Goal: Task Accomplishment & Management: Complete application form

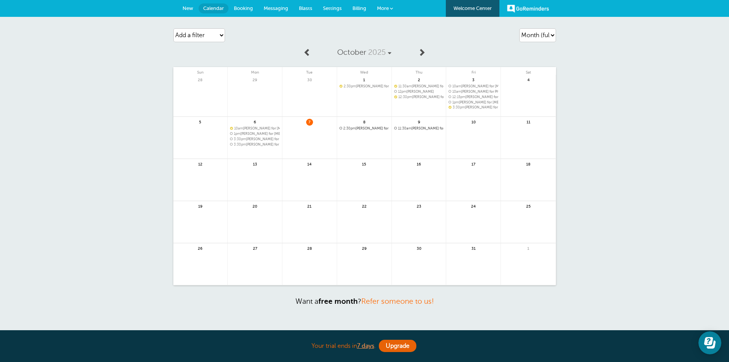
click at [390, 9] on span at bounding box center [391, 8] width 3 height 3
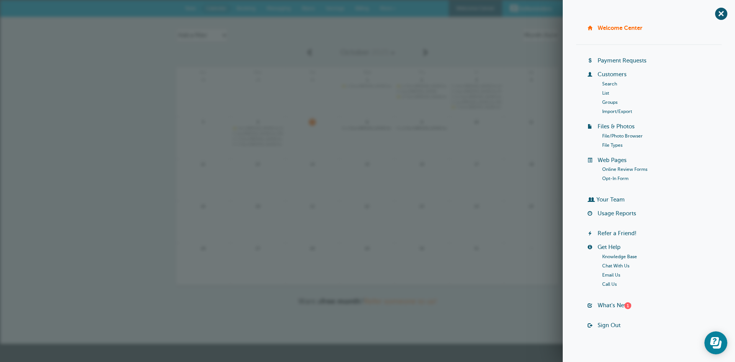
click at [602, 92] on link "List" at bounding box center [605, 92] width 7 height 5
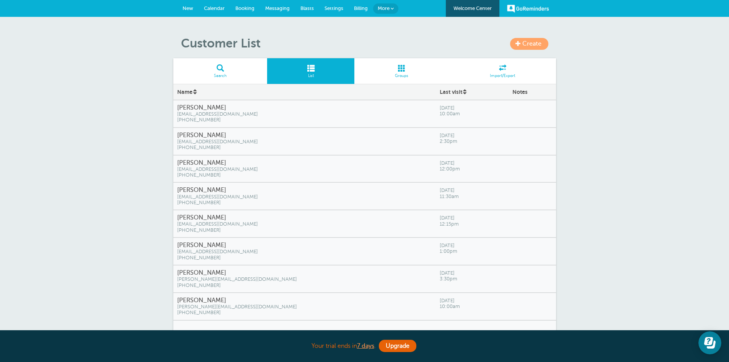
click at [341, 115] on span "[EMAIL_ADDRESS][DOMAIN_NAME]" at bounding box center [304, 114] width 255 height 6
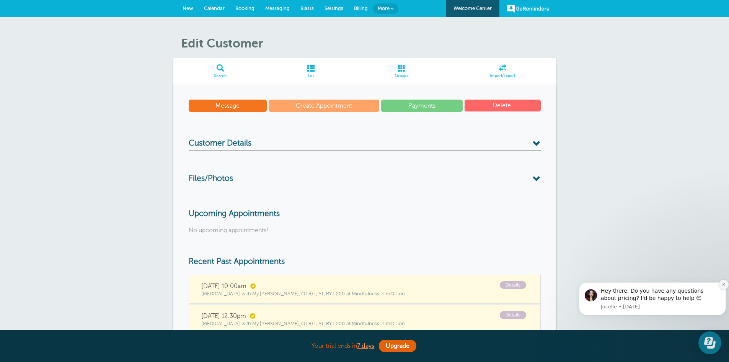
click at [722, 284] on icon "Dismiss notification" at bounding box center [723, 284] width 4 height 4
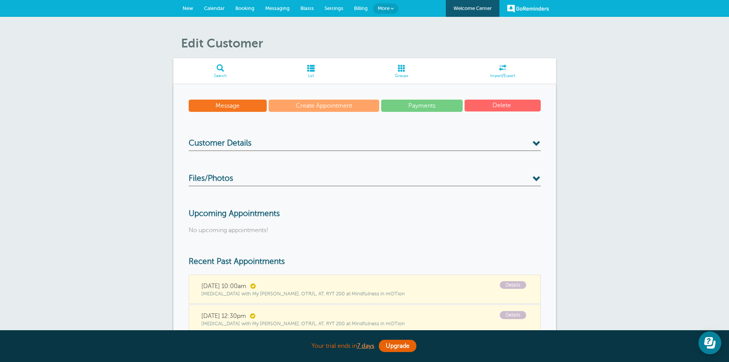
click at [585, 251] on div "Edit Customer Search List Groups Import/Export Message Create Appointment Payme…" at bounding box center [364, 239] width 729 height 444
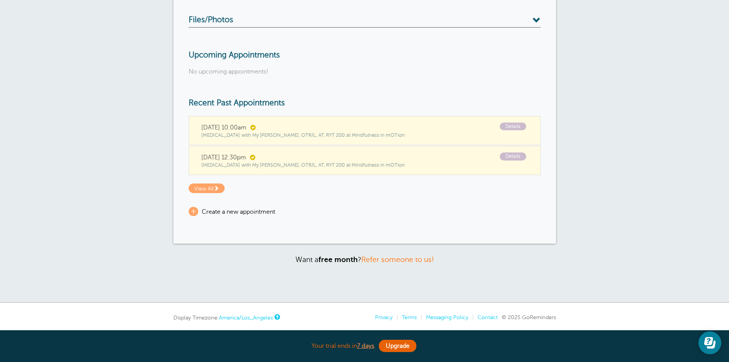
scroll to position [184, 0]
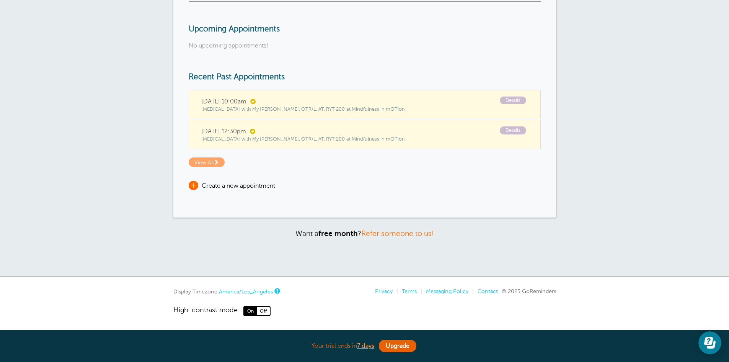
click at [197, 184] on span "+" at bounding box center [194, 185] width 10 height 9
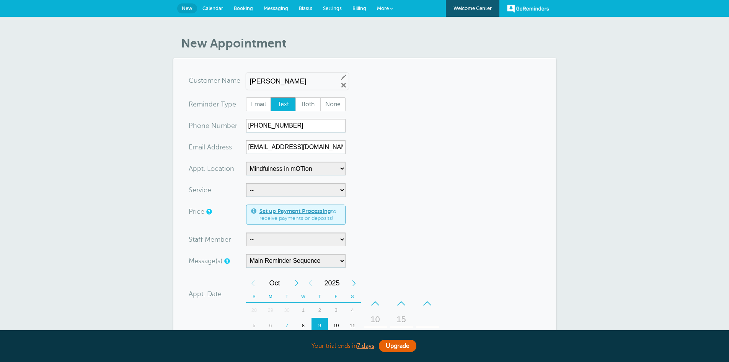
select select "25351"
click at [342, 191] on select "-- Occupational Therapy Physical Therapy Speech Therapy" at bounding box center [295, 190] width 99 height 14
select select "28343"
click at [246, 183] on select "-- [MEDICAL_DATA] Physical Therapy Speech Therapy" at bounding box center [295, 190] width 99 height 14
select select "5"
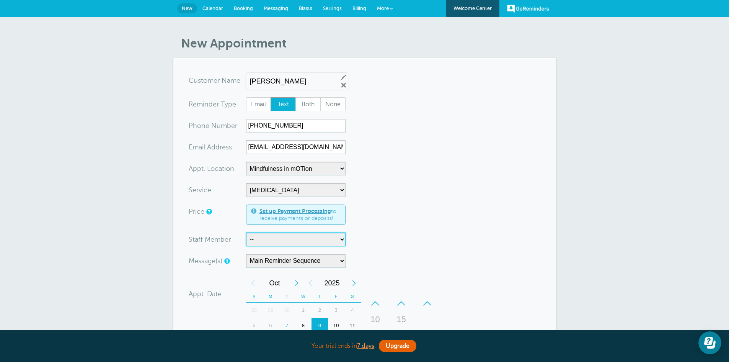
click at [338, 242] on select "-- [PERSON_NAME], M.S., SLP [PERSON_NAME], OTD, OTR/L, RYT 200 [PERSON_NAME], M…" at bounding box center [295, 239] width 99 height 14
select select "21660"
click at [246, 232] on select "-- [PERSON_NAME], M.S., SLP [PERSON_NAME], OTD, OTR/L, RYT 200 [PERSON_NAME], M…" at bounding box center [295, 239] width 99 height 14
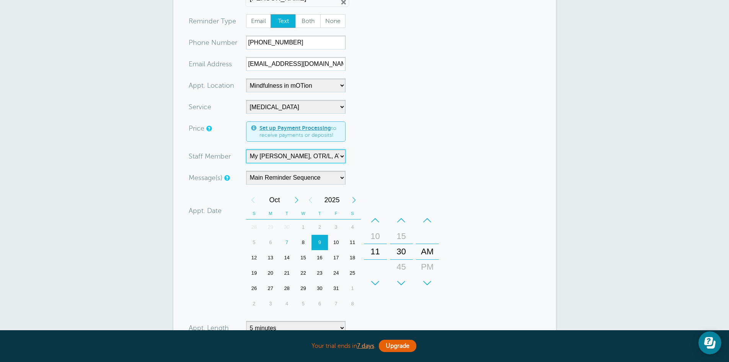
scroll to position [85, 0]
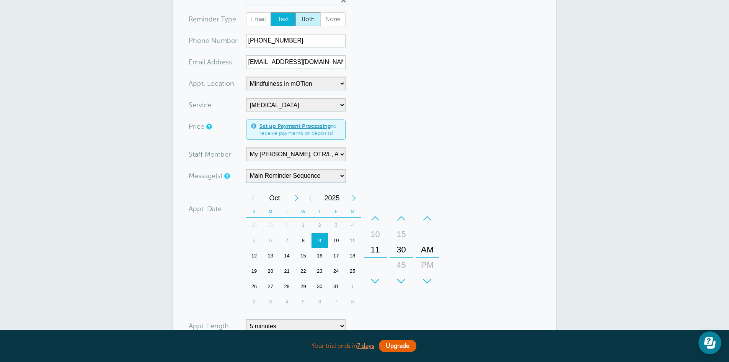
click at [306, 20] on span "Both" at bounding box center [308, 19] width 24 height 13
click at [295, 12] on input "Both" at bounding box center [295, 12] width 0 height 0
radio input "true"
click at [374, 279] on div "+" at bounding box center [375, 280] width 23 height 15
click at [422, 263] on div "PM" at bounding box center [427, 264] width 18 height 15
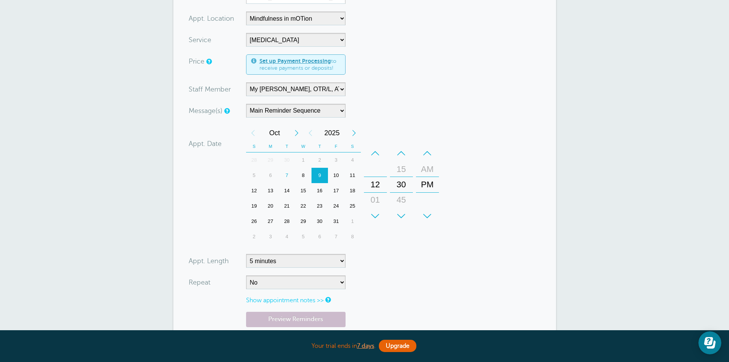
scroll to position [151, 0]
click at [339, 262] on select "5 minutes 10 minutes 15 minutes 20 minutes 25 minutes 30 minutes 35 minutes 40 …" at bounding box center [295, 260] width 99 height 14
select select "60"
click at [246, 253] on select "5 minutes 10 minutes 15 minutes 20 minutes 25 minutes 30 minutes 35 minutes 40 …" at bounding box center [295, 260] width 99 height 14
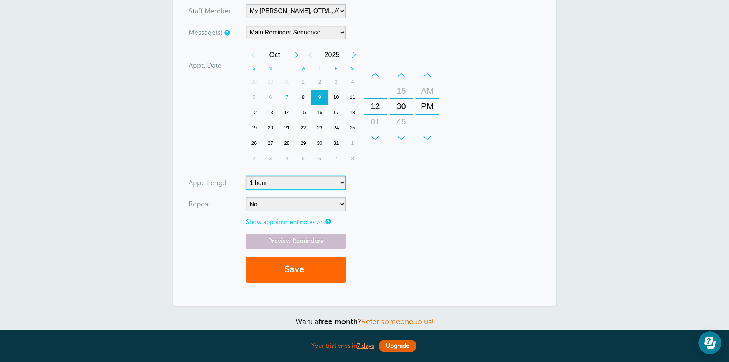
scroll to position [242, 0]
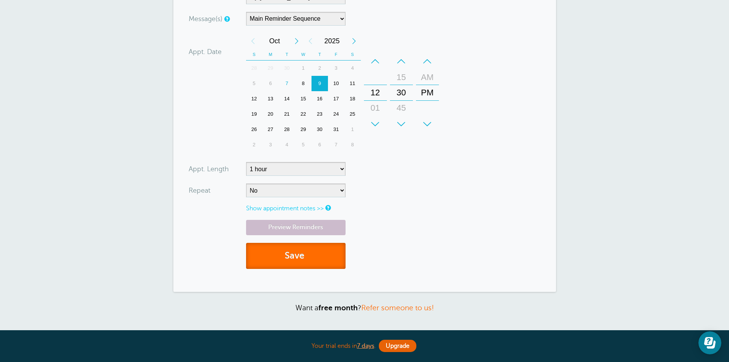
click at [315, 257] on button "Save" at bounding box center [295, 256] width 99 height 26
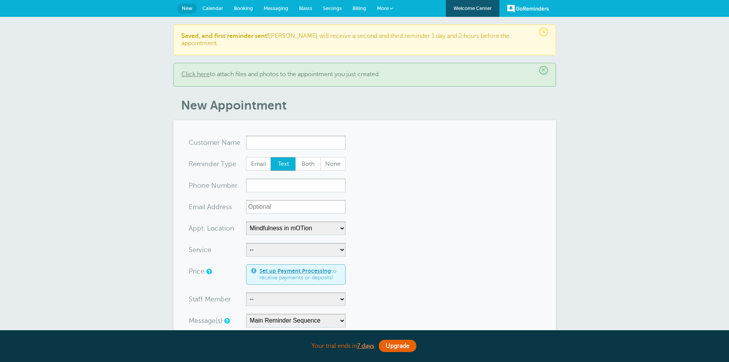
select select "25351"
click at [385, 7] on span "More" at bounding box center [383, 8] width 12 height 6
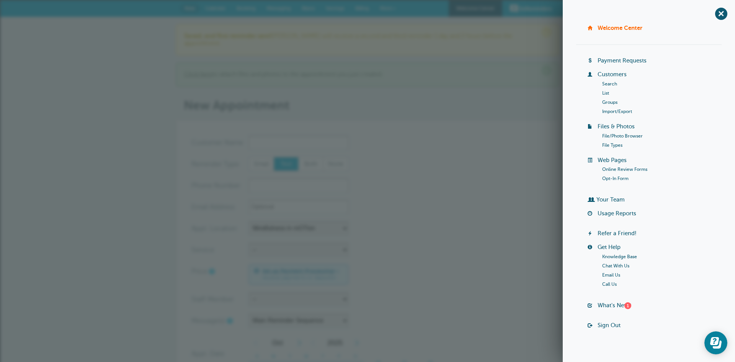
click at [604, 91] on link "List" at bounding box center [605, 92] width 7 height 5
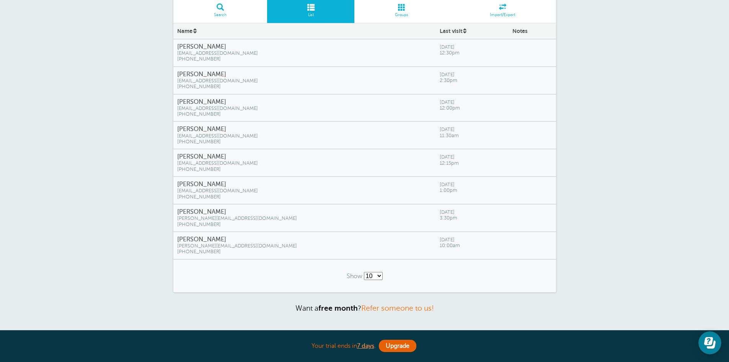
scroll to position [60, 0]
click at [380, 275] on select "10 25 50 100" at bounding box center [373, 276] width 19 height 8
select select "/a/customer/list-rows/name-asc/0/25"
click at [364, 272] on select "10 25 50 100" at bounding box center [373, 276] width 19 height 8
click at [618, 151] on div "Create Customer List Search List Groups Import/Export Name Last visit Notes Ana…" at bounding box center [364, 153] width 729 height 394
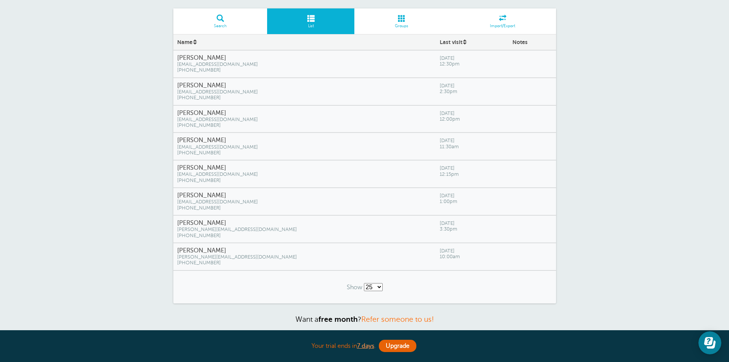
scroll to position [0, 0]
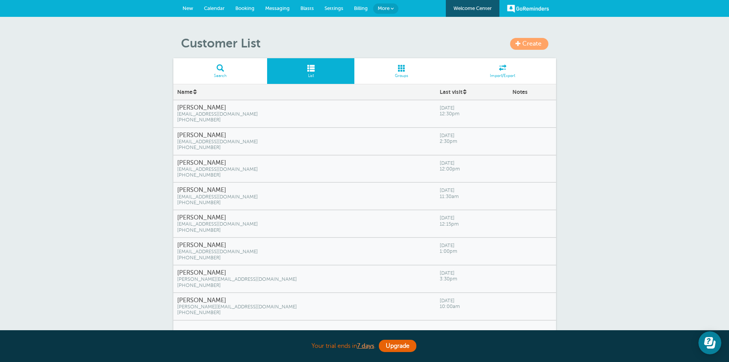
click at [185, 7] on span "New" at bounding box center [187, 8] width 11 height 6
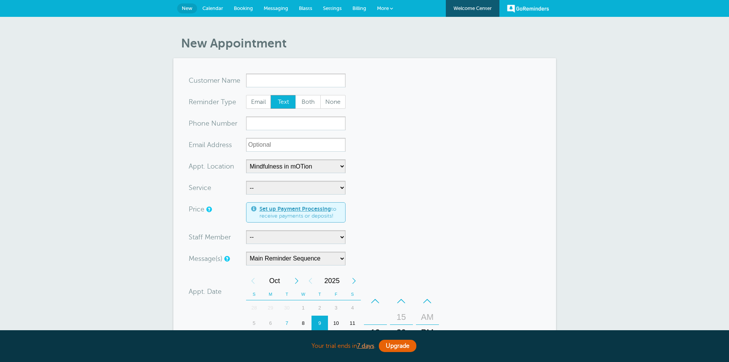
select select "25351"
click at [274, 75] on input "x-no-autofill" at bounding box center [295, 80] width 99 height 14
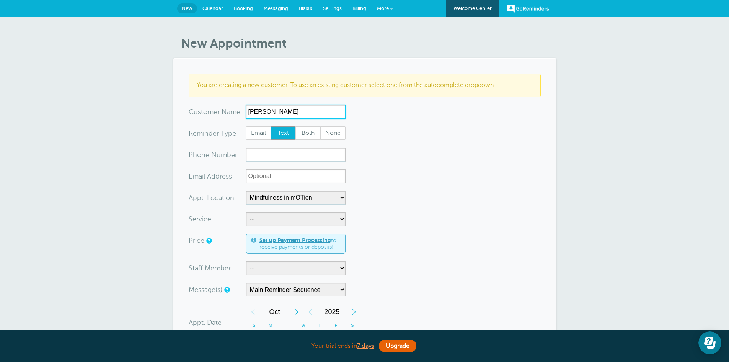
type input "[PERSON_NAME]"
paste input "[PHONE_NUMBER]"
type input "[PHONE_NUMBER]"
paste input "[EMAIL_ADDRESS][DOMAIN_NAME]"
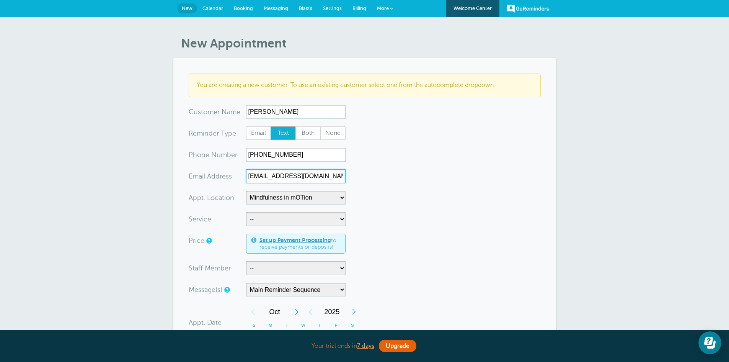
type input "chelsieannclark@gmail.com"
click at [336, 218] on select "-- Occupational Therapy Physical Therapy Speech Therapy" at bounding box center [295, 219] width 99 height 14
select select "28343"
click at [246, 212] on select "-- Occupational Therapy Physical Therapy Speech Therapy" at bounding box center [295, 219] width 99 height 14
select select "5"
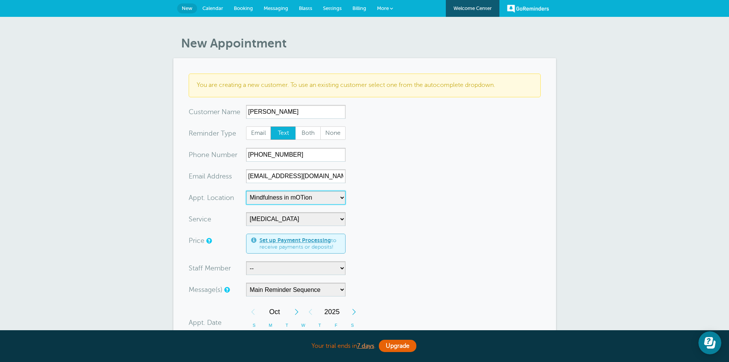
click at [342, 199] on select "-- In-Home Services Mindfulness in mOTion Virtual Services" at bounding box center [295, 198] width 99 height 14
select select "25352"
click at [246, 191] on select "-- In-Home Services Mindfulness in mOTion Virtual Services" at bounding box center [295, 198] width 99 height 14
click at [341, 266] on select "-- Carly Kemmerer, M.S., SLP Danielle Delorenzo, OTD, OTR/L, RYT 200 Kaitlyn Wo…" at bounding box center [295, 268] width 99 height 14
select select "21659"
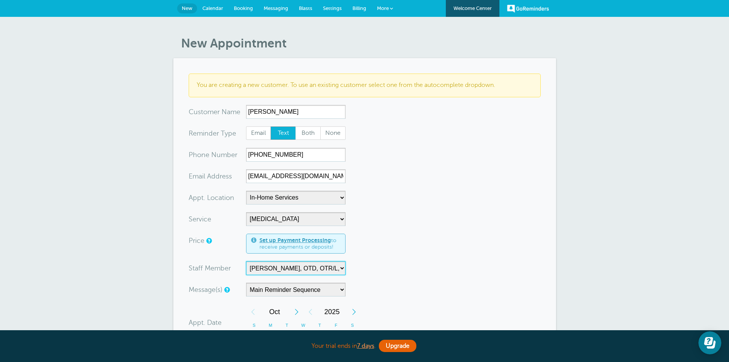
click at [246, 261] on select "-- Carly Kemmerer, M.S., SLP Danielle Delorenzo, OTD, OTR/L, RYT 200 Kaitlyn Wo…" at bounding box center [295, 268] width 99 height 14
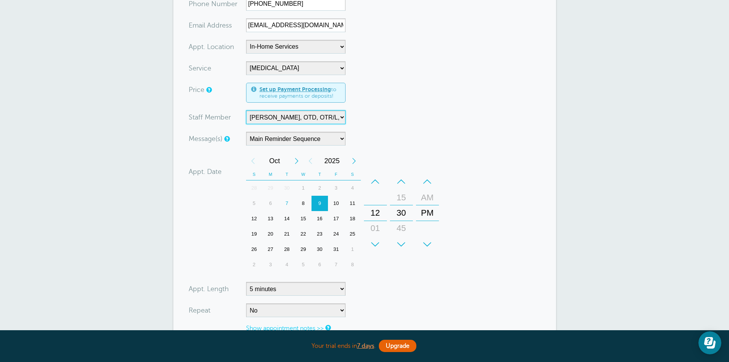
scroll to position [161, 0]
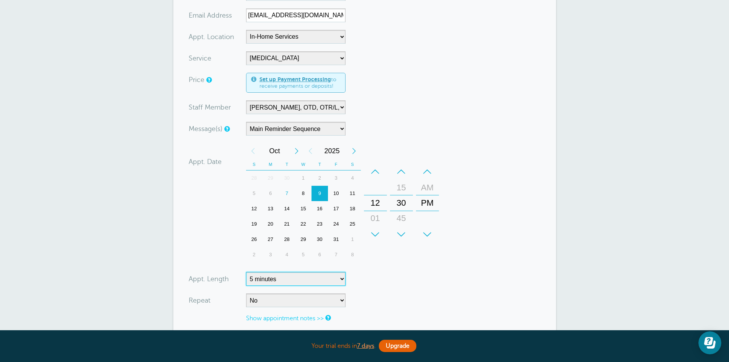
click at [342, 277] on select "5 minutes 10 minutes 15 minutes 20 minutes 25 minutes 30 minutes 35 minutes 40 …" at bounding box center [295, 279] width 99 height 14
select select "60"
click at [246, 272] on select "5 minutes 10 minutes 15 minutes 20 minutes 25 minutes 30 minutes 35 minutes 40 …" at bounding box center [295, 279] width 99 height 14
click at [375, 173] on div "–" at bounding box center [375, 171] width 23 height 15
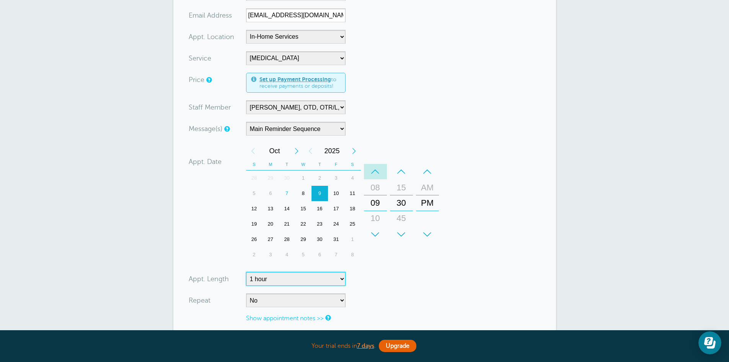
click at [375, 173] on div "–" at bounding box center [375, 171] width 23 height 15
click at [405, 173] on div "–" at bounding box center [401, 171] width 23 height 15
click at [425, 184] on div "AM" at bounding box center [427, 187] width 18 height 15
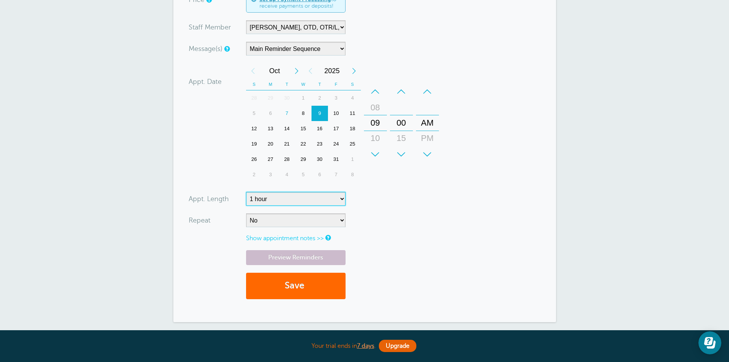
scroll to position [248, 0]
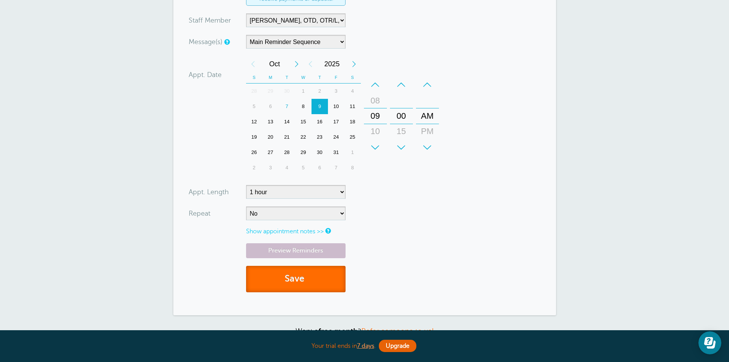
click at [326, 284] on button "Save" at bounding box center [295, 278] width 99 height 26
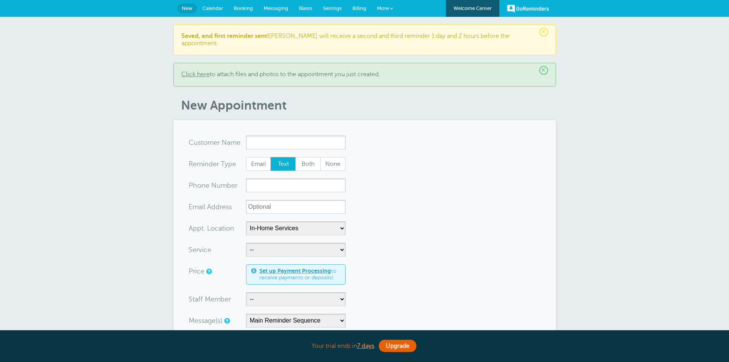
select select "25352"
click at [388, 10] on span "More" at bounding box center [383, 8] width 12 height 6
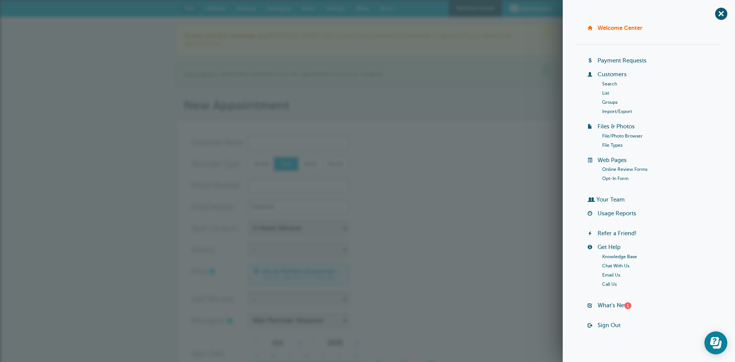
click at [602, 94] on link "List" at bounding box center [605, 92] width 7 height 5
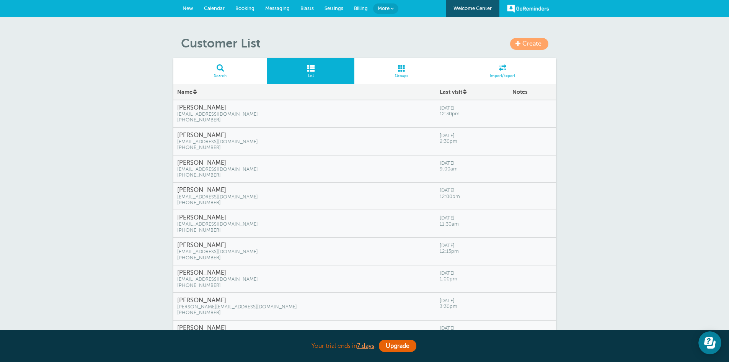
click at [256, 298] on h4 "[PERSON_NAME]" at bounding box center [304, 299] width 255 height 7
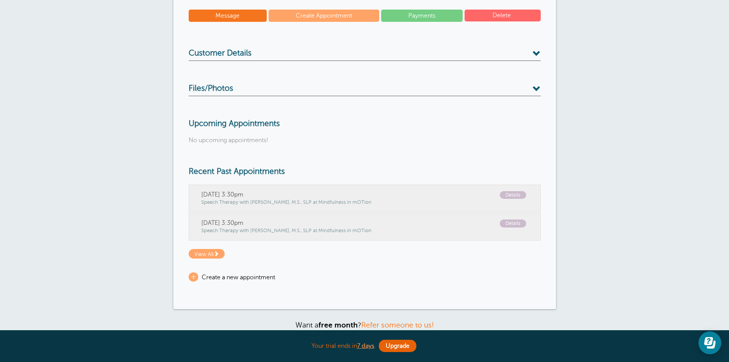
scroll to position [132, 0]
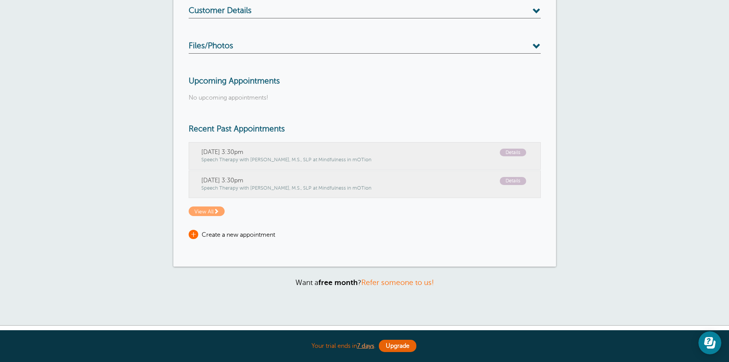
click at [195, 232] on span "+" at bounding box center [194, 234] width 10 height 9
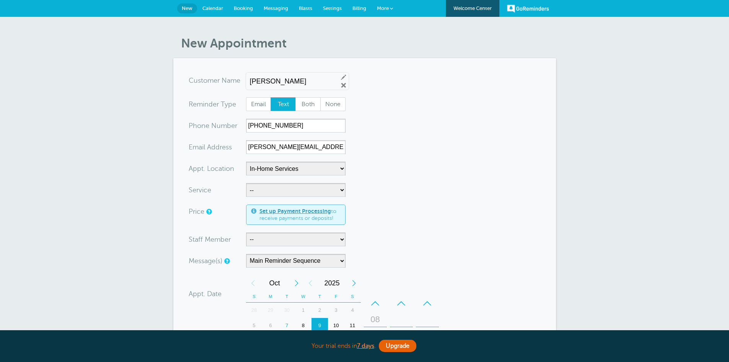
select select "25352"
click at [332, 191] on select "-- Occupational Therapy Physical Therapy Speech Therapy" at bounding box center [295, 190] width 99 height 14
select select "28345"
click at [246, 183] on select "-- [MEDICAL_DATA] Physical Therapy Speech Therapy" at bounding box center [295, 190] width 99 height 14
select select "5"
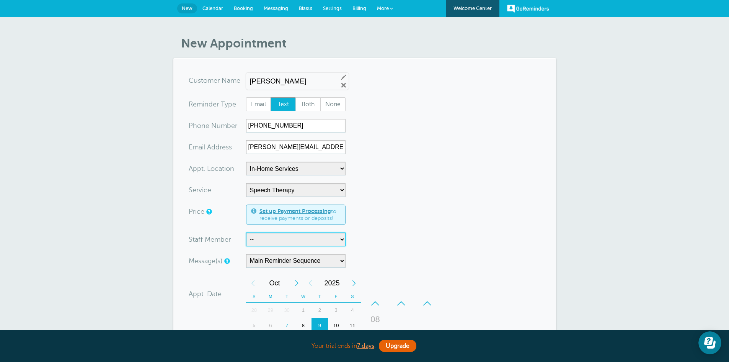
click at [335, 238] on select "-- Carly Kemmerer, M.S., SLP Danielle Delorenzo, OTD, OTR/L, RYT 200 Kaitlyn Wo…" at bounding box center [295, 239] width 99 height 14
select select "21662"
click at [246, 232] on select "-- Carly Kemmerer, M.S., SLP Danielle Delorenzo, OTD, OTR/L, RYT 200 Kaitlyn Wo…" at bounding box center [295, 239] width 99 height 14
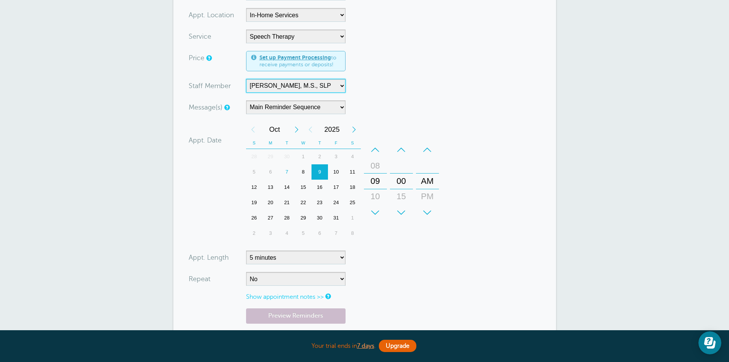
scroll to position [156, 0]
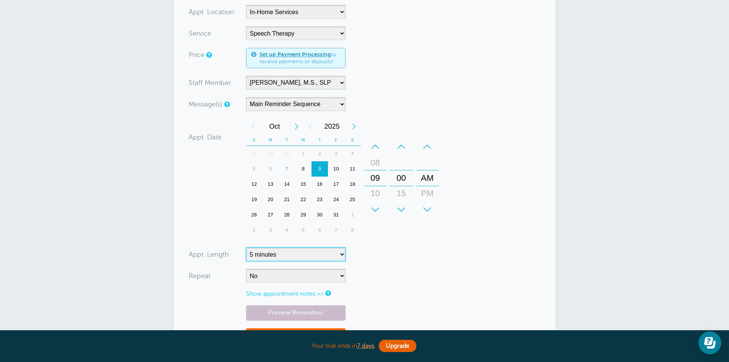
click at [339, 254] on select "5 minutes 10 minutes 15 minutes 20 minutes 25 minutes 30 minutes 35 minutes 40 …" at bounding box center [295, 254] width 99 height 14
select select "60"
click at [246, 247] on select "5 minutes 10 minutes 15 minutes 20 minutes 25 minutes 30 minutes 35 minutes 40 …" at bounding box center [295, 254] width 99 height 14
click at [374, 207] on div "+" at bounding box center [375, 209] width 23 height 15
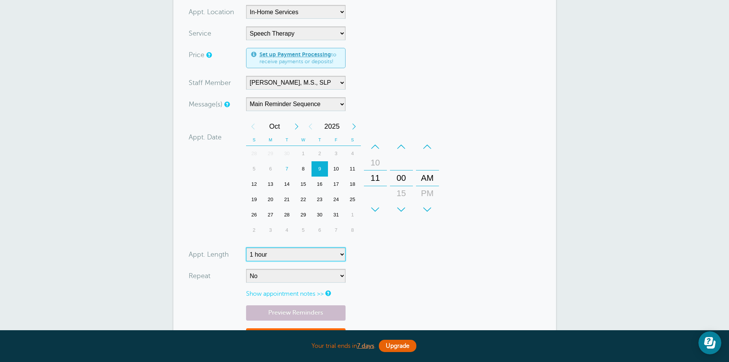
click at [374, 207] on div "+" at bounding box center [375, 209] width 23 height 15
click at [401, 208] on div "+" at bounding box center [401, 209] width 23 height 15
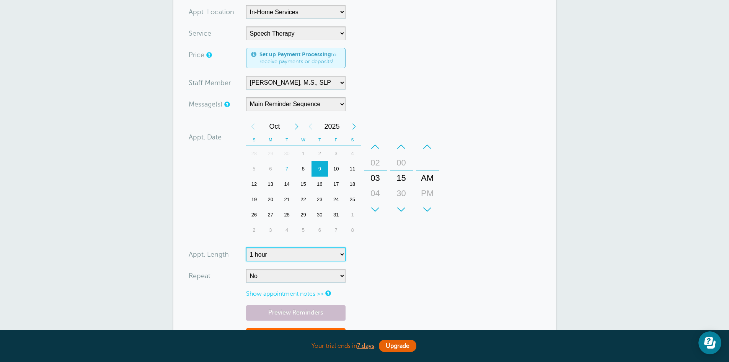
click at [401, 208] on div "+" at bounding box center [401, 209] width 23 height 15
click at [427, 205] on div "+" at bounding box center [427, 209] width 23 height 15
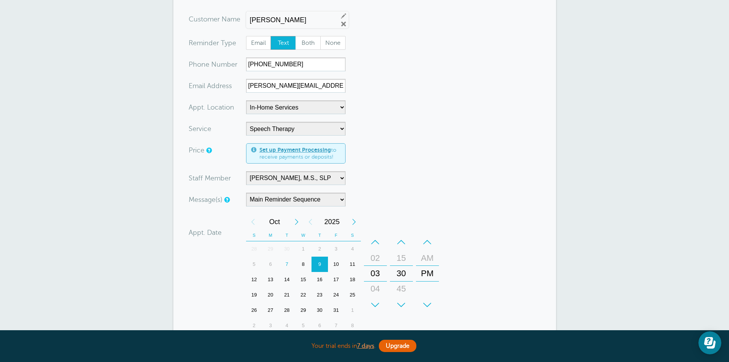
scroll to position [59, 0]
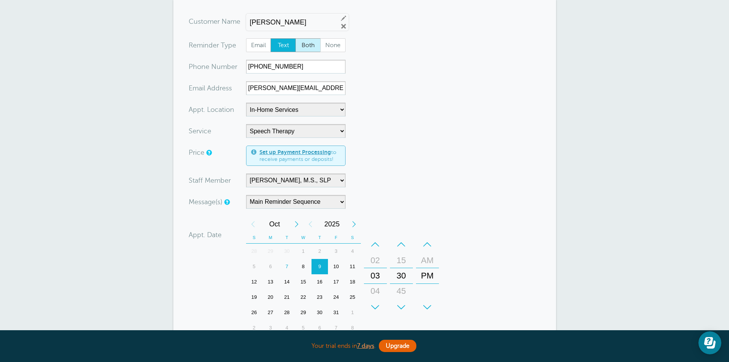
click at [309, 49] on span "Both" at bounding box center [308, 45] width 24 height 13
click at [295, 38] on input "Both" at bounding box center [295, 38] width 0 height 0
radio input "true"
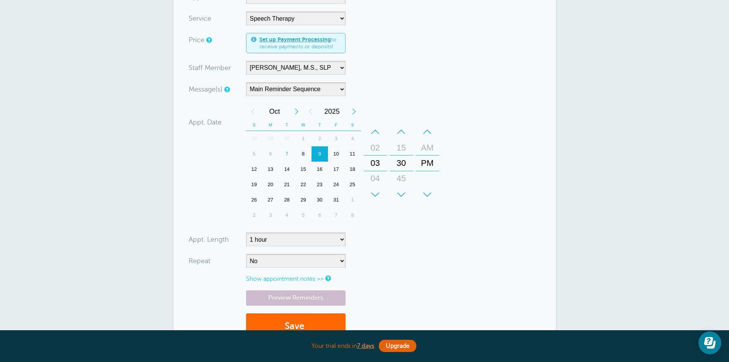
scroll to position [282, 0]
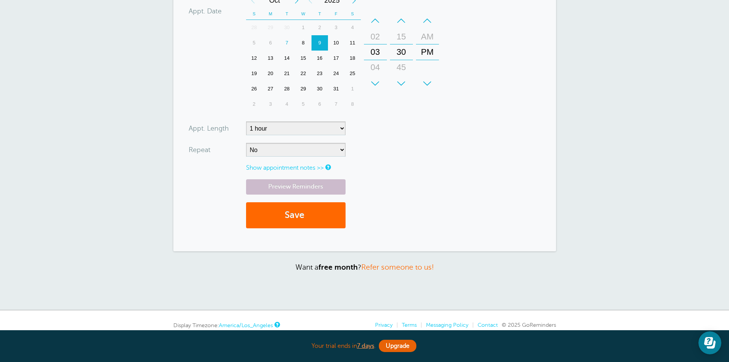
click at [284, 166] on link "Show appointment notes >>" at bounding box center [285, 167] width 78 height 7
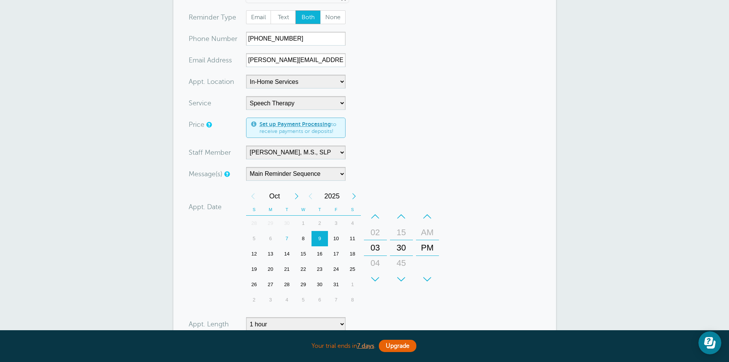
scroll to position [86, 0]
click at [342, 84] on select "-- In-Home Services Mindfulness in mOTion Virtual Services" at bounding box center [295, 83] width 99 height 14
select select "25351"
click at [246, 76] on select "-- In-Home Services Mindfulness in mOTion Virtual Services" at bounding box center [295, 83] width 99 height 14
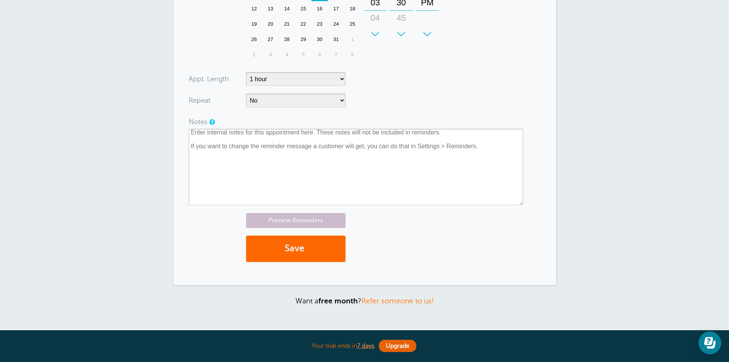
scroll to position [334, 0]
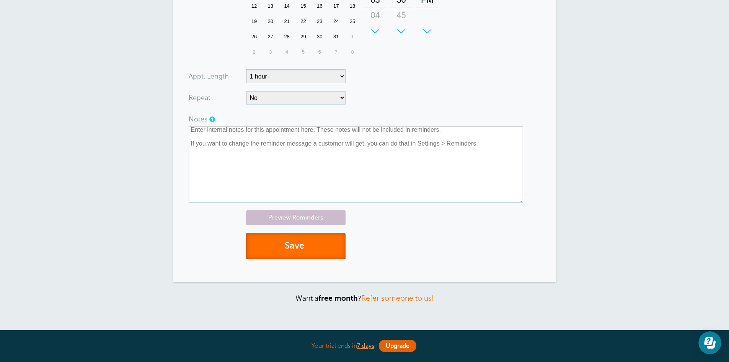
click at [313, 246] on button "Save" at bounding box center [295, 246] width 99 height 26
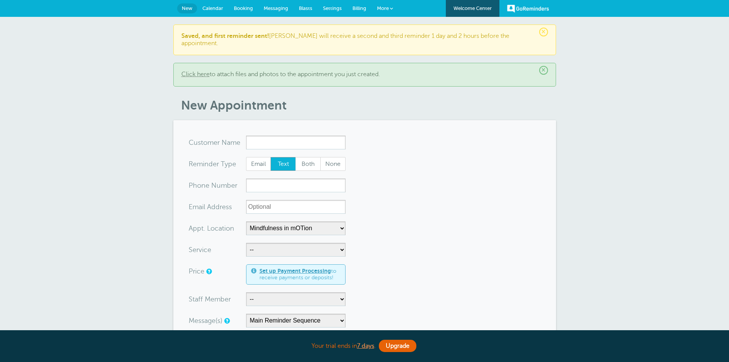
select select "25351"
click at [391, 6] on link "More" at bounding box center [384, 8] width 27 height 17
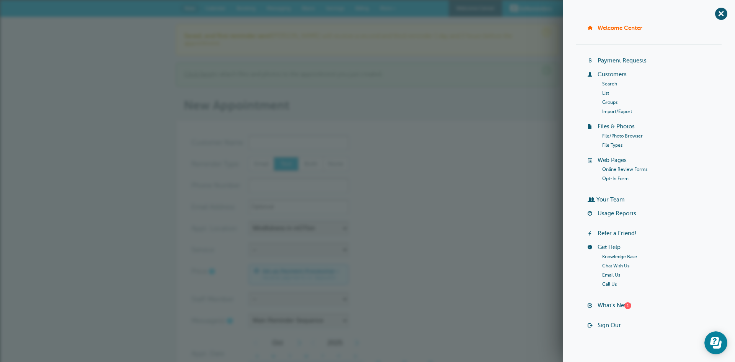
click at [603, 91] on link "List" at bounding box center [605, 92] width 7 height 5
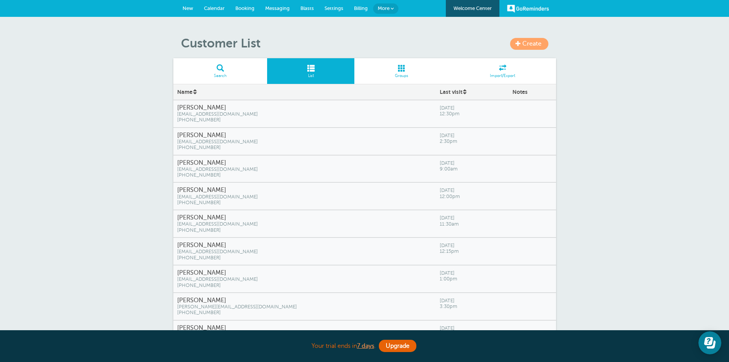
click at [440, 327] on span "[DATE]" at bounding box center [472, 328] width 65 height 6
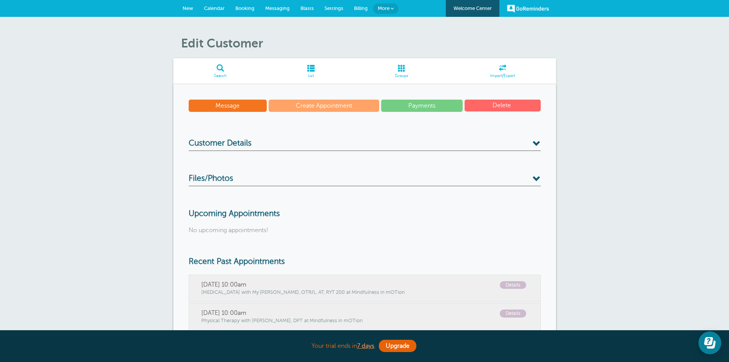
click at [603, 247] on div "Edit Customer Search List Groups Import/Export Message Create Appointment Payme…" at bounding box center [364, 237] width 729 height 441
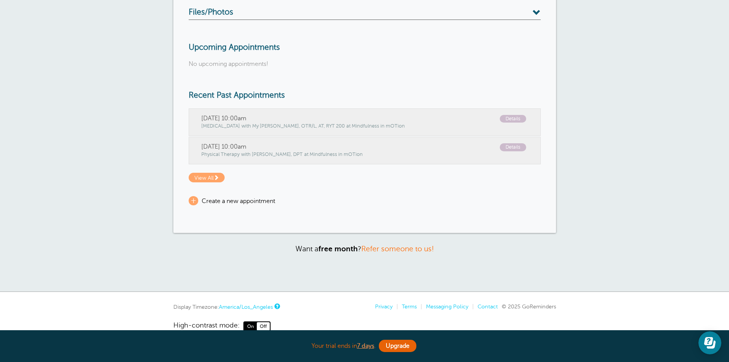
scroll to position [181, 0]
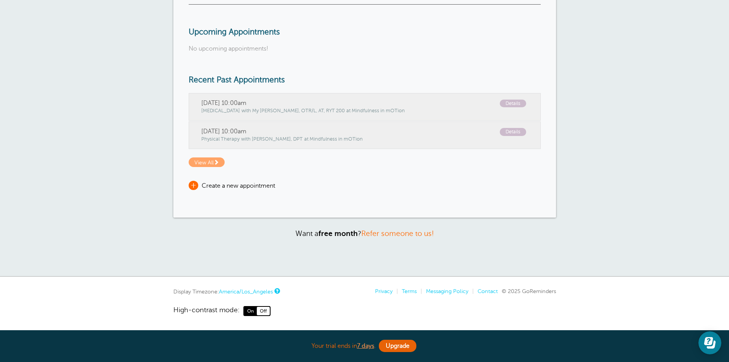
click at [194, 184] on span "+" at bounding box center [194, 185] width 10 height 9
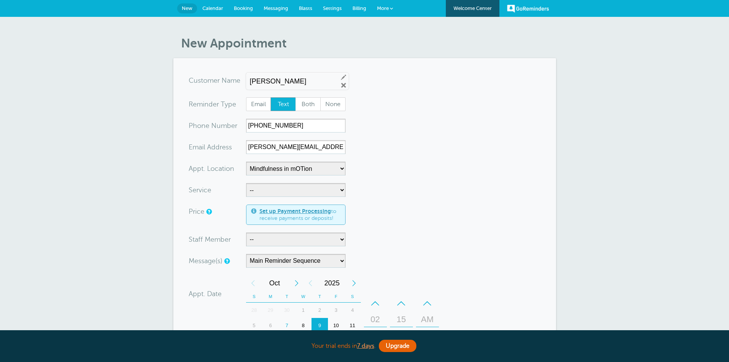
select select "25351"
click at [342, 189] on select "-- [MEDICAL_DATA] Physical Therapy Speech Therapy" at bounding box center [295, 190] width 99 height 14
select select "28343"
click at [246, 183] on select "-- [MEDICAL_DATA] Physical Therapy Speech Therapy" at bounding box center [295, 190] width 99 height 14
select select "5"
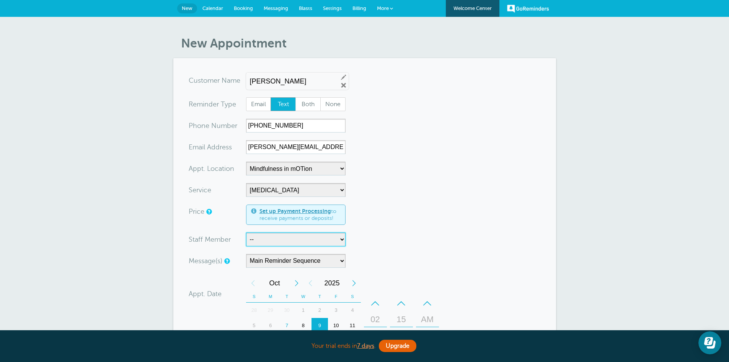
click at [337, 242] on select "-- [PERSON_NAME], M.S., SLP [PERSON_NAME], OTD, OTR/L, RYT 200 [PERSON_NAME], M…" at bounding box center [295, 239] width 99 height 14
select select "21660"
click at [246, 232] on select "-- [PERSON_NAME], M.S., SLP [PERSON_NAME], OTD, OTR/L, RYT 200 [PERSON_NAME], M…" at bounding box center [295, 239] width 99 height 14
click at [518, 265] on form "You are creating a new customer. To use an existing customer select one from th…" at bounding box center [365, 295] width 352 height 445
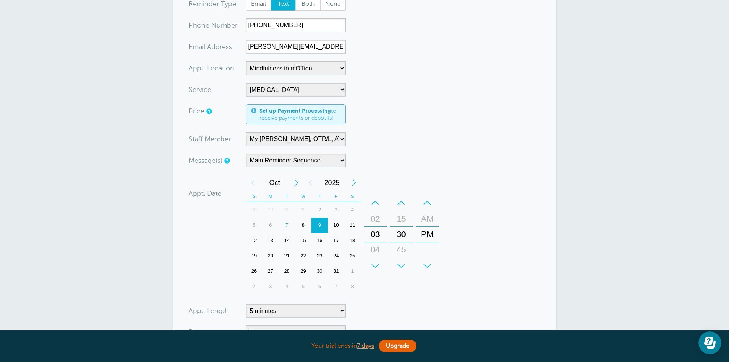
scroll to position [104, 0]
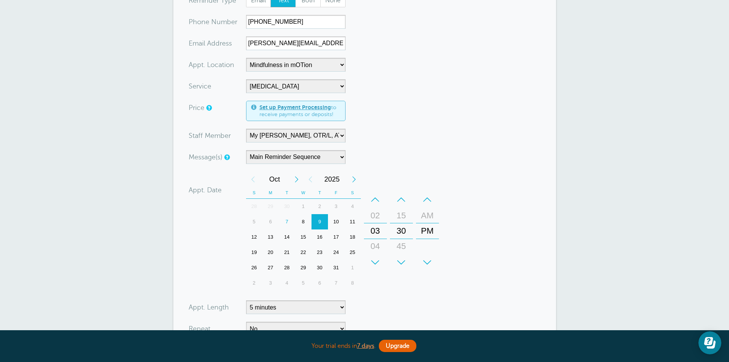
click at [340, 220] on div "10" at bounding box center [336, 221] width 16 height 15
click at [537, 265] on form "You are creating a new customer. To use an existing customer select one from th…" at bounding box center [365, 192] width 352 height 445
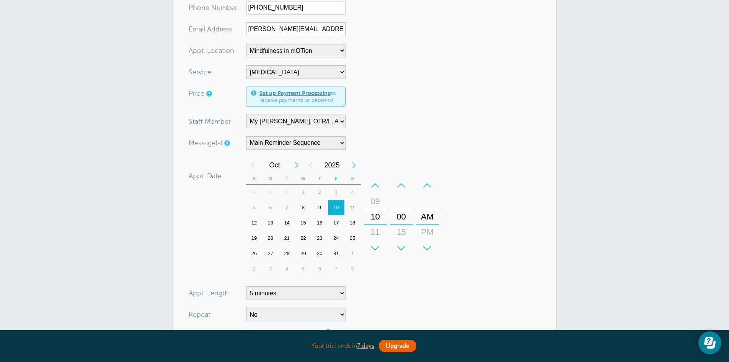
scroll to position [139, 0]
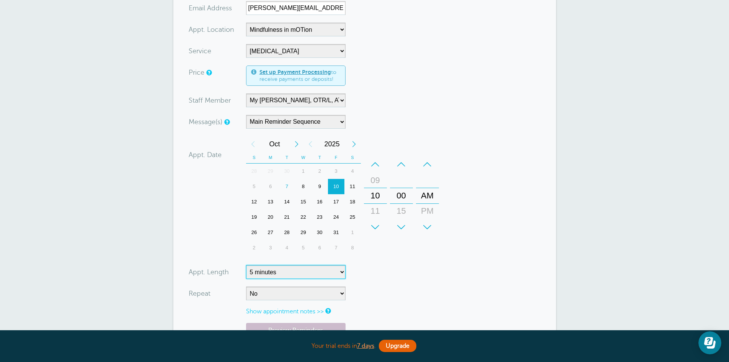
click at [343, 269] on select "5 minutes 10 minutes 15 minutes 20 minutes 25 minutes 30 minutes 35 minutes 40 …" at bounding box center [295, 272] width 99 height 14
select select "60"
click at [246, 265] on select "5 minutes 10 minutes 15 minutes 20 minutes 25 minutes 30 minutes 35 minutes 40 …" at bounding box center [295, 272] width 99 height 14
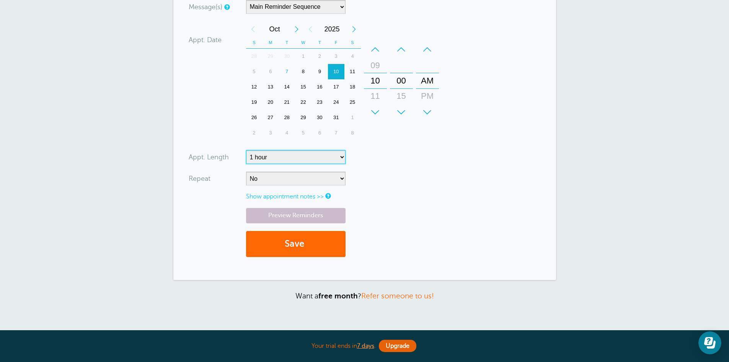
scroll to position [253, 0]
click at [310, 250] on button "Save" at bounding box center [295, 244] width 99 height 26
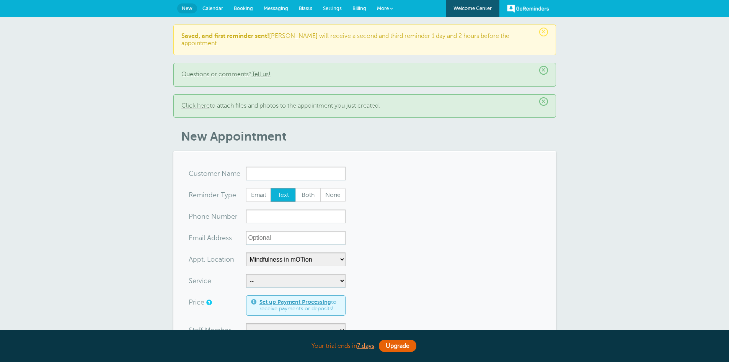
select select "25351"
click at [390, 10] on span at bounding box center [391, 8] width 3 height 3
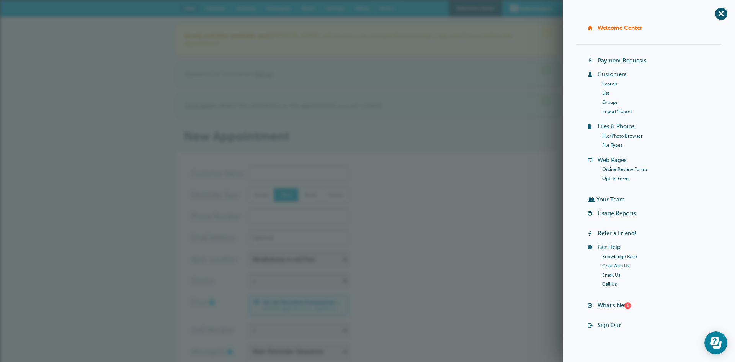
click at [609, 99] on link "Groups" at bounding box center [609, 101] width 15 height 5
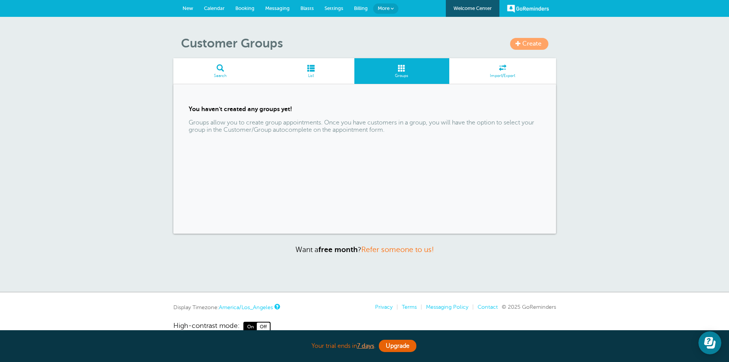
click at [387, 4] on link "More" at bounding box center [385, 8] width 25 height 10
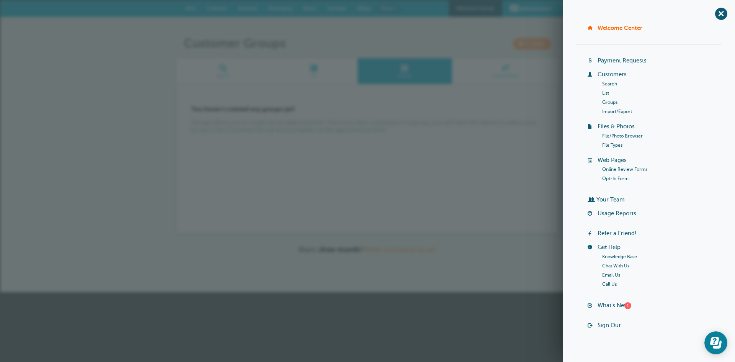
click at [605, 93] on link "List" at bounding box center [605, 92] width 7 height 5
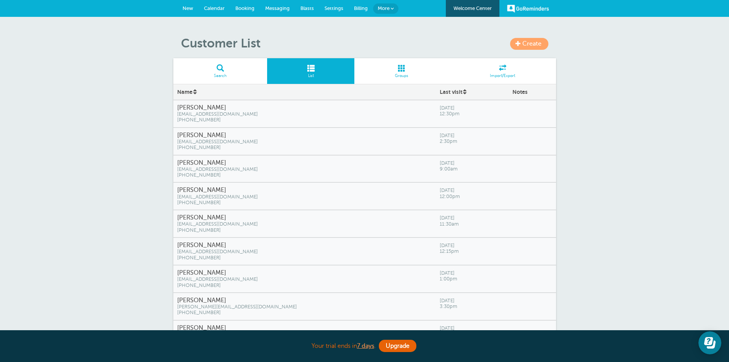
click at [331, 256] on span "(602) 810-0237" at bounding box center [304, 258] width 255 height 6
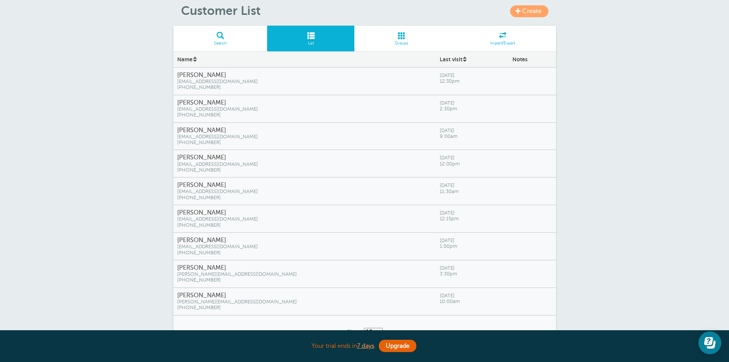
scroll to position [50, 0]
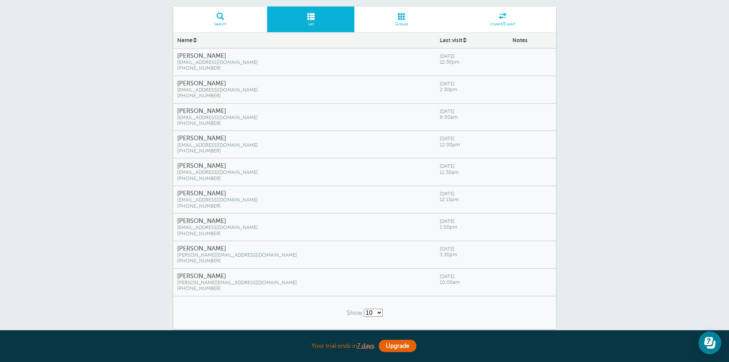
click at [318, 288] on span "[PHONE_NUMBER]" at bounding box center [304, 288] width 255 height 6
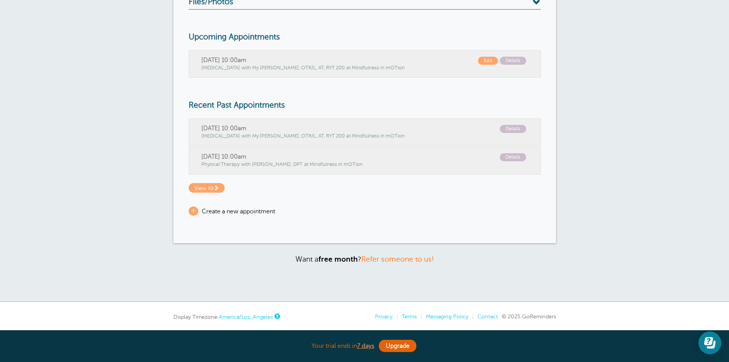
scroll to position [202, 0]
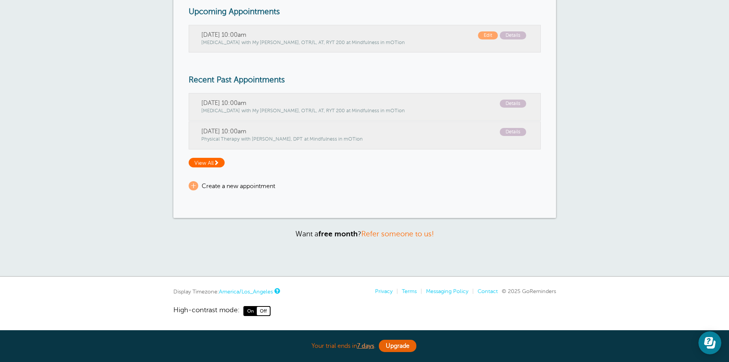
click at [219, 162] on span at bounding box center [215, 162] width 5 height 5
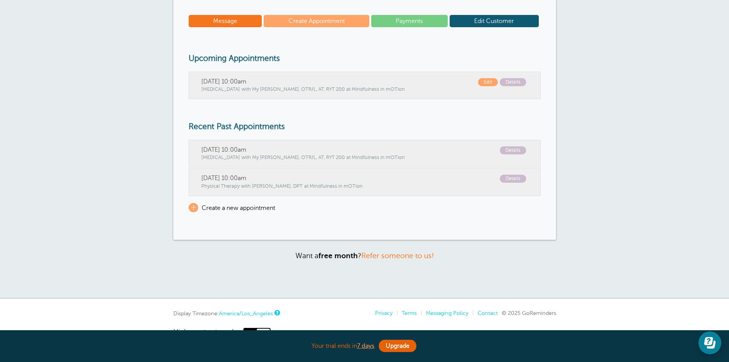
scroll to position [75, 0]
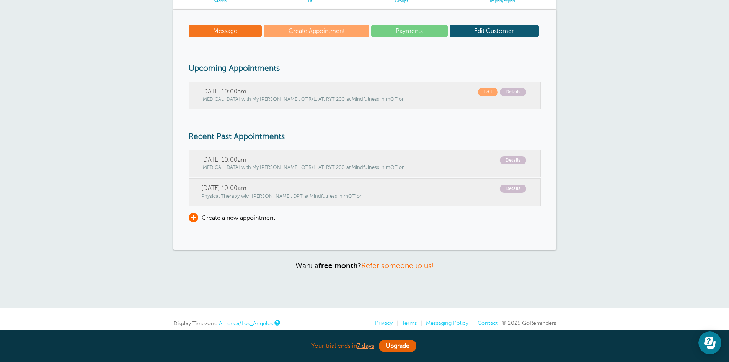
click at [189, 219] on span "+" at bounding box center [194, 217] width 10 height 9
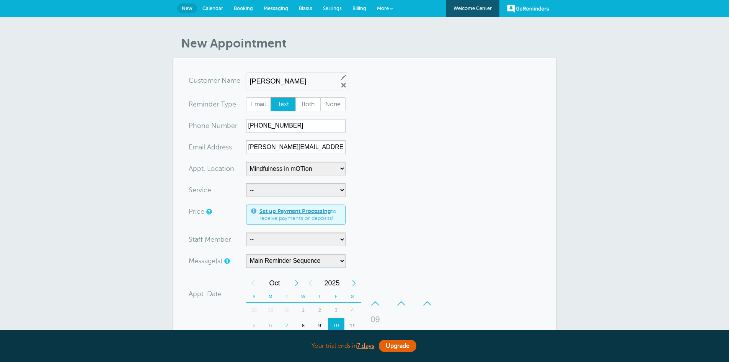
select select "25351"
click at [342, 191] on select "-- Occupational Therapy Physical Therapy Speech Therapy" at bounding box center [295, 190] width 99 height 14
select select "28344"
click at [246, 183] on select "-- Occupational Therapy Physical Therapy Speech Therapy" at bounding box center [295, 190] width 99 height 14
select select "5"
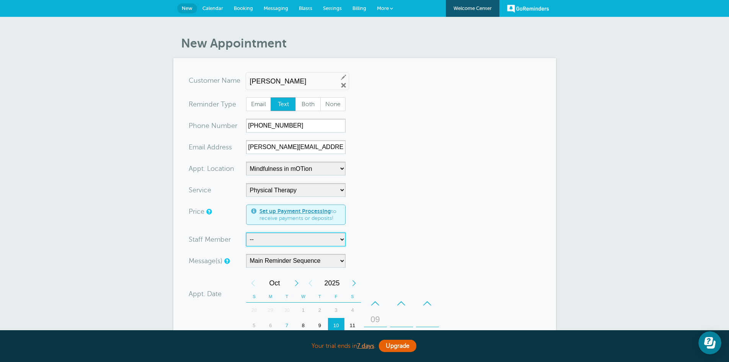
click at [344, 242] on select "-- Carly Kemmerer, M.S., SLP Danielle Delorenzo, OTD, OTR/L, RYT 200 Kaitlyn Wo…" at bounding box center [295, 239] width 99 height 14
select select "21661"
click at [246, 232] on select "-- Carly Kemmerer, M.S., SLP Danielle Delorenzo, OTD, OTR/L, RYT 200 Kaitlyn Wo…" at bounding box center [295, 239] width 99 height 14
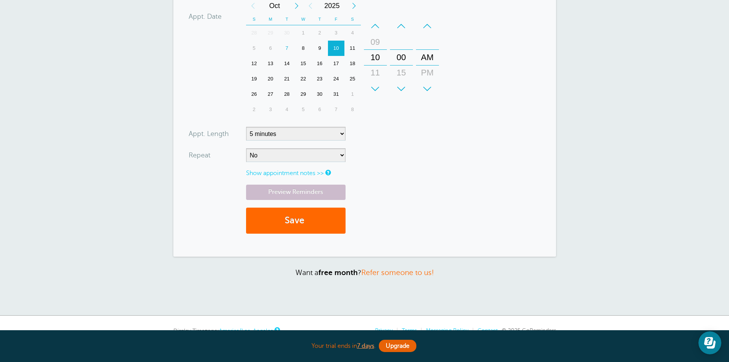
scroll to position [293, 0]
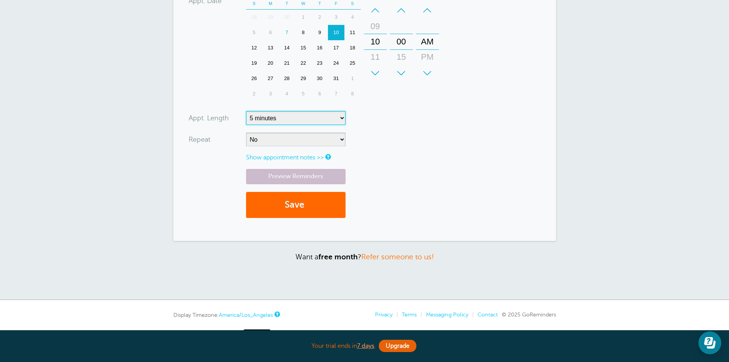
click at [344, 117] on select "5 minutes 10 minutes 15 minutes 20 minutes 25 minutes 30 minutes 35 minutes 40 …" at bounding box center [295, 118] width 99 height 14
select select "120"
click at [246, 111] on select "5 minutes 10 minutes 15 minutes 20 minutes 25 minutes 30 minutes 35 minutes 40 …" at bounding box center [295, 118] width 99 height 14
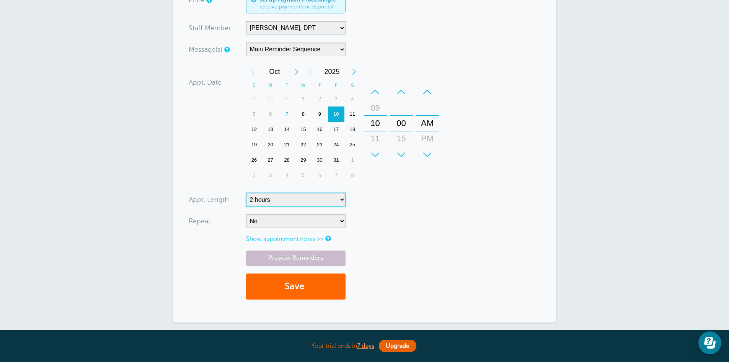
scroll to position [215, 0]
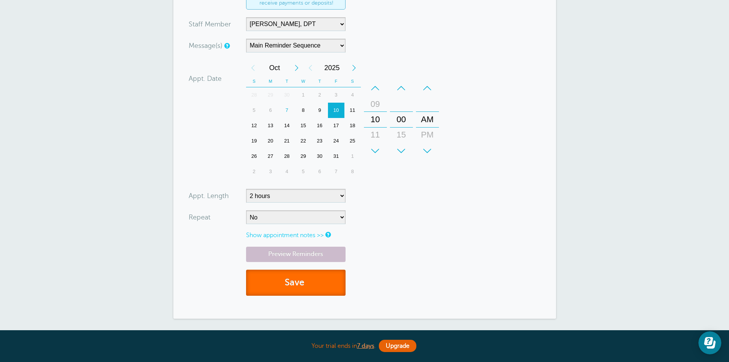
click at [291, 288] on button "Save" at bounding box center [295, 282] width 99 height 26
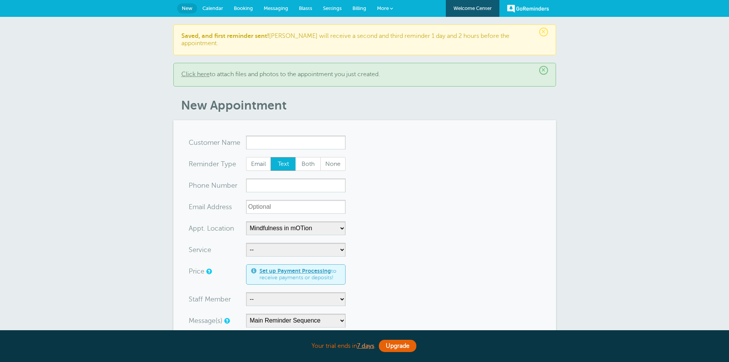
select select "25351"
click at [385, 12] on link "More" at bounding box center [384, 8] width 27 height 17
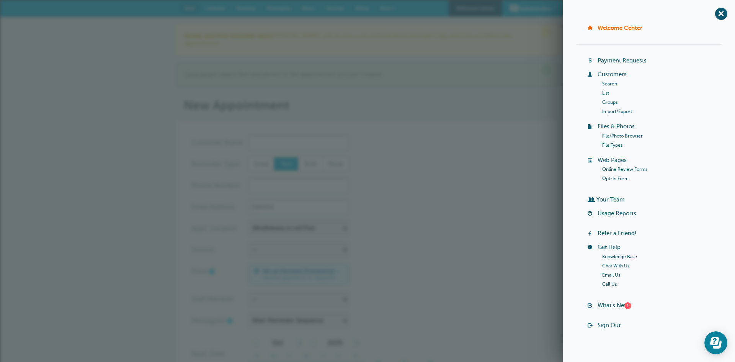
click at [603, 94] on link "List" at bounding box center [605, 92] width 7 height 5
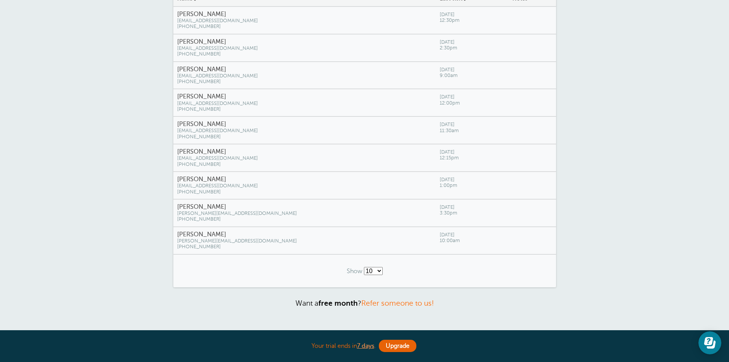
scroll to position [92, 0]
click at [312, 169] on span "[PHONE_NUMBER]" at bounding box center [304, 166] width 255 height 6
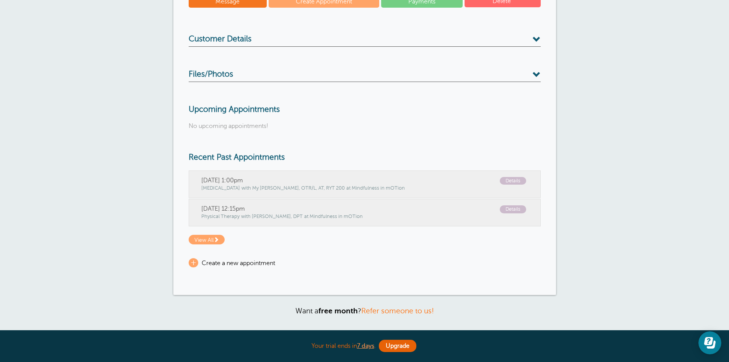
scroll to position [104, 0]
click at [194, 267] on span "+" at bounding box center [194, 262] width 10 height 9
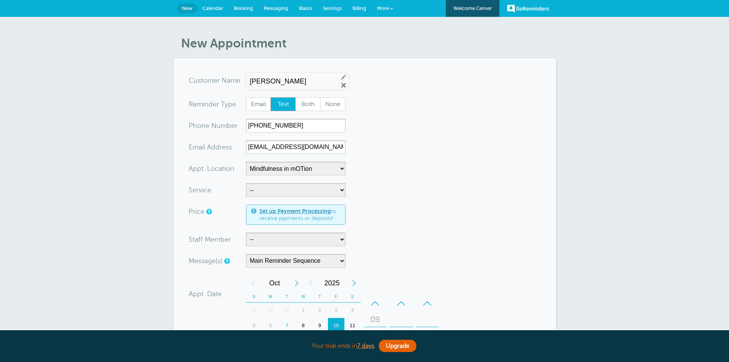
select select "25351"
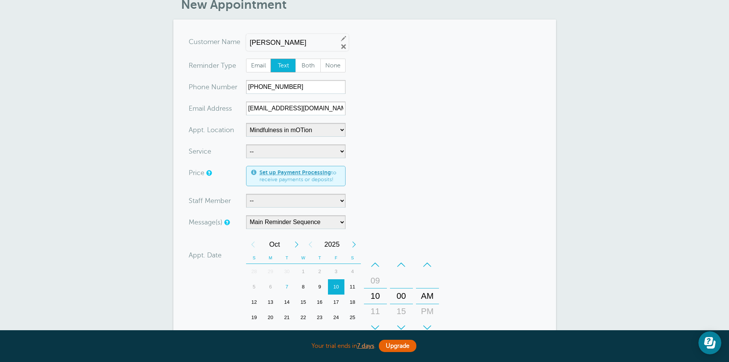
scroll to position [37, 0]
click at [343, 156] on select "-- Occupational Therapy Physical Therapy Speech Therapy" at bounding box center [295, 152] width 99 height 14
select select "28344"
click at [246, 145] on select "-- Occupational Therapy Physical Therapy Speech Therapy" at bounding box center [295, 152] width 99 height 14
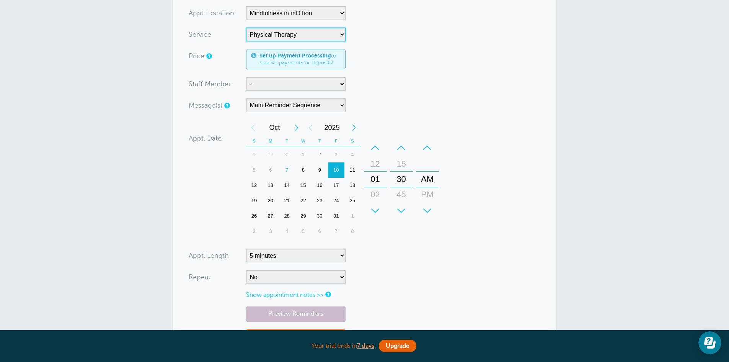
scroll to position [157, 0]
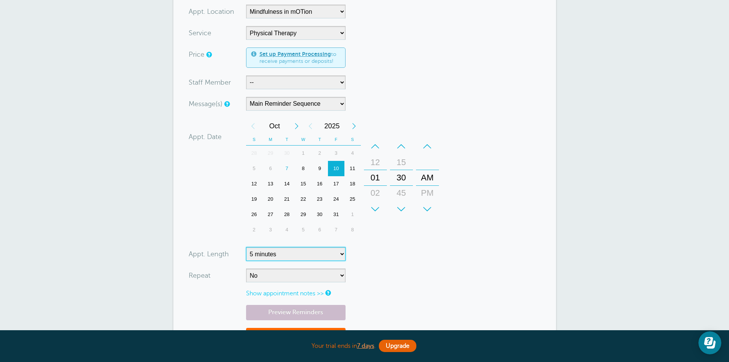
click at [344, 259] on select "5 minutes 10 minutes 15 minutes 20 minutes 25 minutes 30 minutes 35 minutes 40 …" at bounding box center [295, 254] width 99 height 14
select select "45"
click at [246, 247] on select "5 minutes 10 minutes 15 minutes 20 minutes 25 minutes 30 minutes 35 minutes 40 …" at bounding box center [295, 254] width 99 height 14
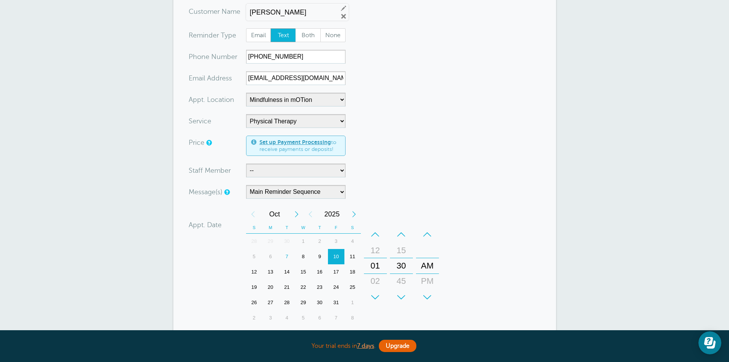
scroll to position [68, 0]
click at [342, 122] on select "-- Occupational Therapy Physical Therapy Speech Therapy" at bounding box center [295, 122] width 99 height 14
select select "28343"
click at [246, 115] on select "-- Occupational Therapy Physical Therapy Speech Therapy" at bounding box center [295, 122] width 99 height 14
select select "5"
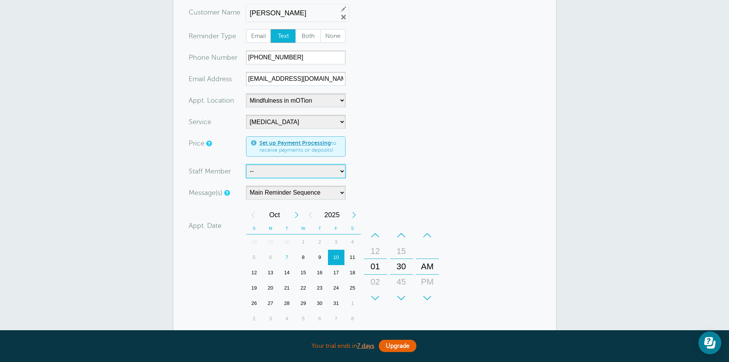
click at [336, 175] on select "-- Carly Kemmerer, M.S., SLP Danielle Delorenzo, OTD, OTR/L, RYT 200 Kaitlyn Wo…" at bounding box center [295, 171] width 99 height 14
select select "21660"
click at [246, 164] on select "-- Carly Kemmerer, M.S., SLP Danielle Delorenzo, OTD, OTR/L, RYT 200 Kaitlyn Wo…" at bounding box center [295, 171] width 99 height 14
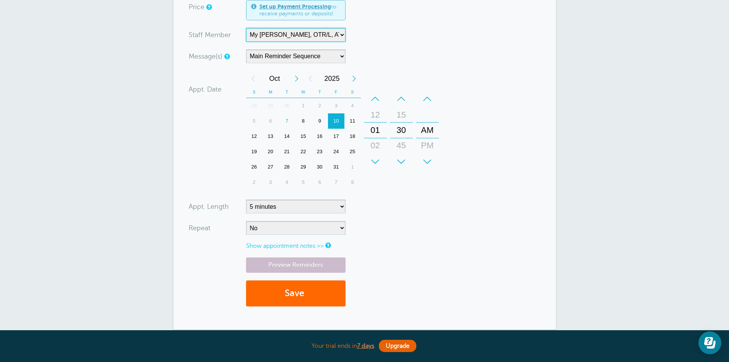
scroll to position [216, 0]
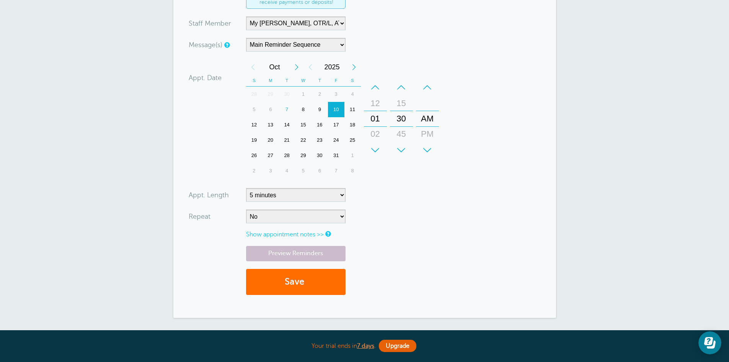
click at [311, 294] on button "Save" at bounding box center [295, 282] width 99 height 26
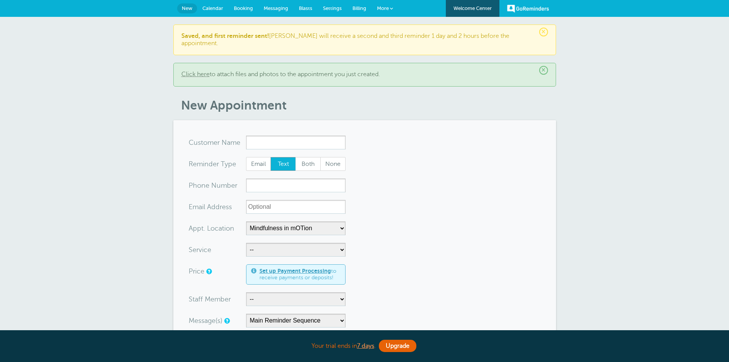
select select "25351"
click at [388, 11] on link "More" at bounding box center [384, 8] width 27 height 17
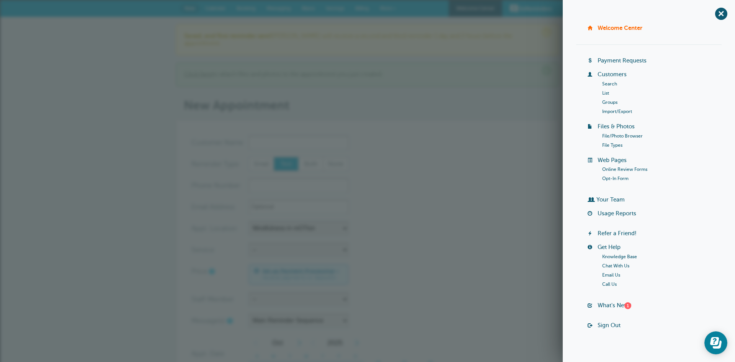
click at [611, 100] on link "Groups" at bounding box center [609, 101] width 15 height 5
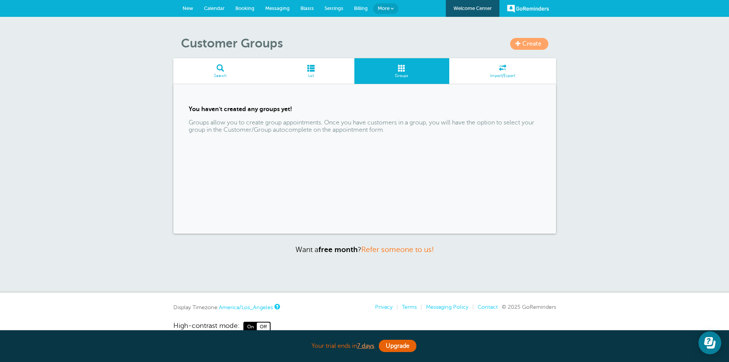
click at [386, 11] on span "More" at bounding box center [384, 8] width 12 height 6
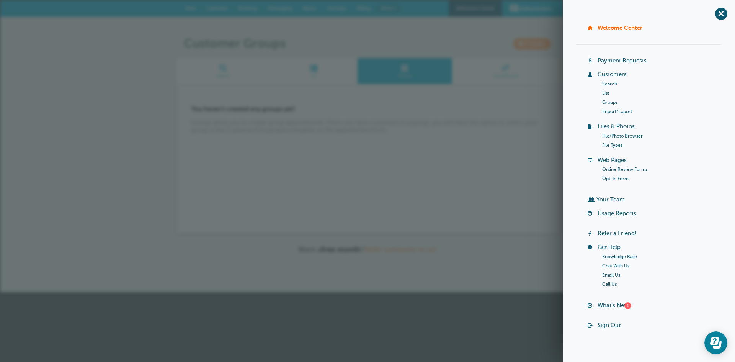
click at [603, 100] on link "Groups" at bounding box center [609, 101] width 15 height 5
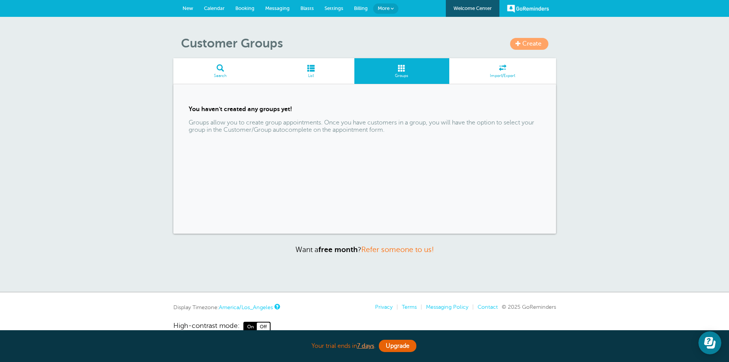
click at [382, 12] on link "More" at bounding box center [385, 8] width 25 height 10
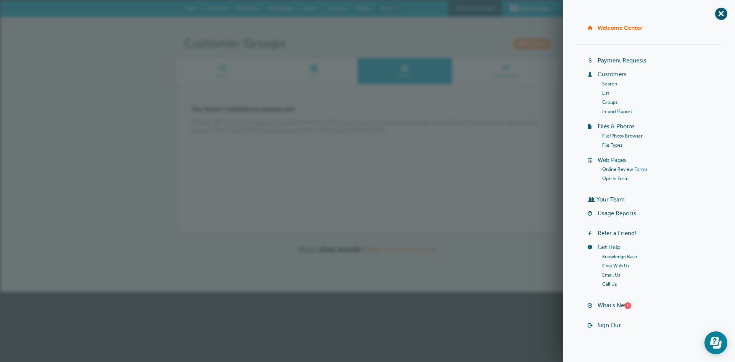
click at [602, 93] on link "List" at bounding box center [605, 92] width 7 height 5
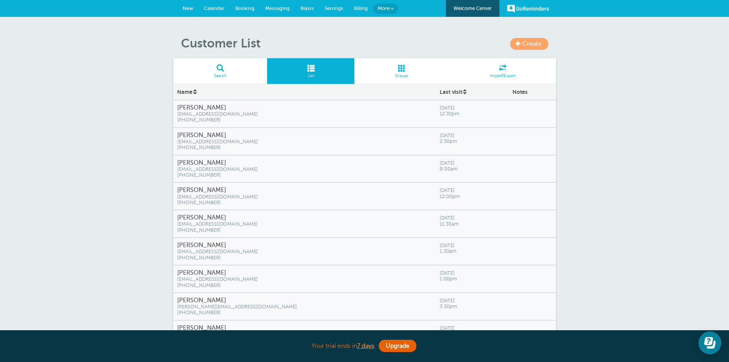
click at [354, 247] on h4 "[PERSON_NAME]" at bounding box center [304, 244] width 255 height 7
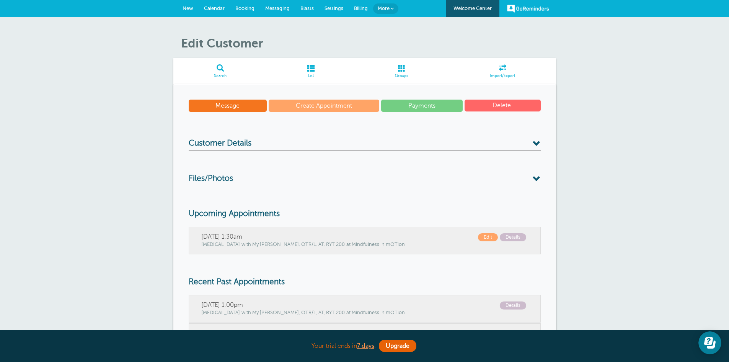
click at [405, 252] on div "Friday, 10/10 1:30am Details Edit Occupational Therapy with My Bui-Lewis, OTR/L…" at bounding box center [365, 240] width 352 height 28
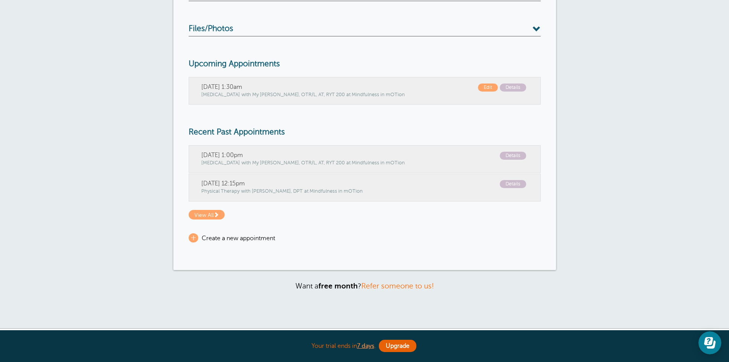
scroll to position [202, 0]
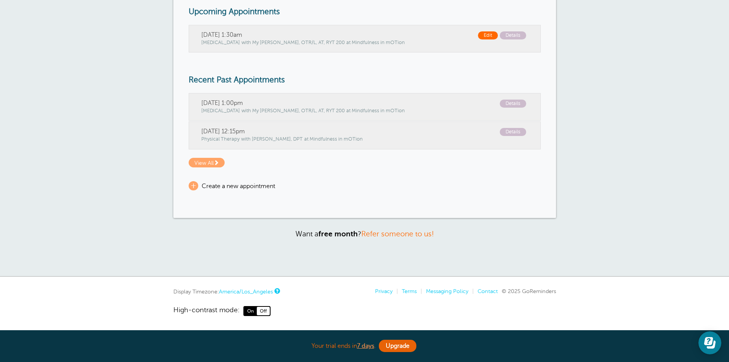
click at [482, 37] on span "Edit" at bounding box center [488, 35] width 20 height 8
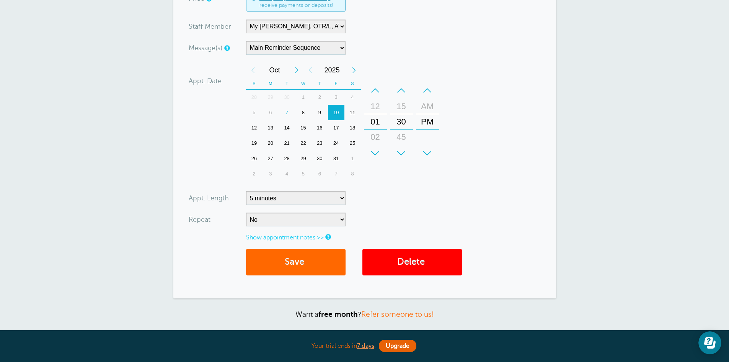
scroll to position [231, 0]
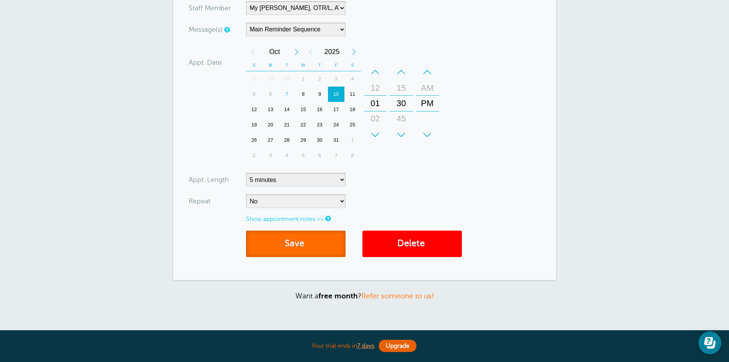
click at [314, 252] on button "Save" at bounding box center [295, 243] width 99 height 26
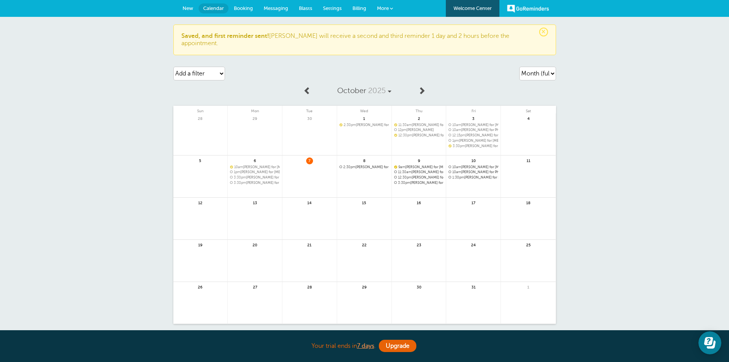
click at [392, 13] on link "More" at bounding box center [384, 8] width 27 height 17
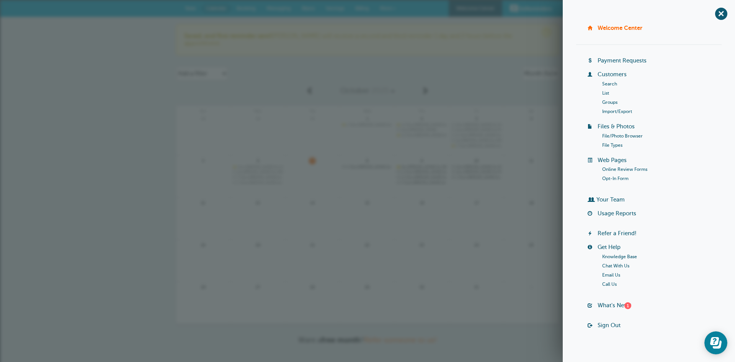
click at [608, 100] on link "Groups" at bounding box center [609, 101] width 15 height 5
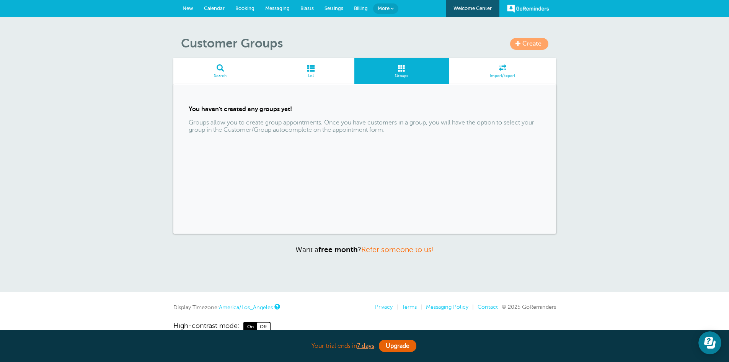
click at [390, 5] on link "More" at bounding box center [385, 8] width 25 height 10
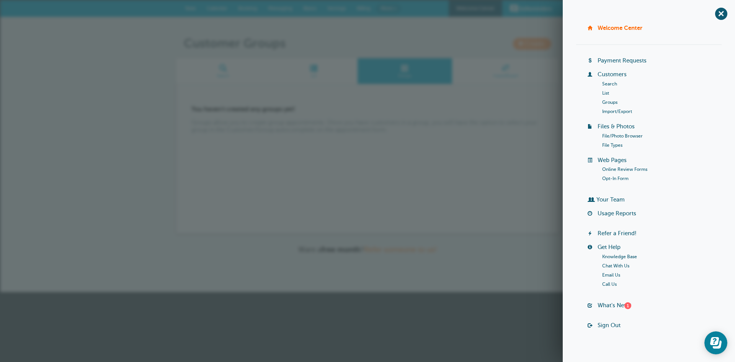
click at [603, 94] on link "List" at bounding box center [605, 92] width 7 height 5
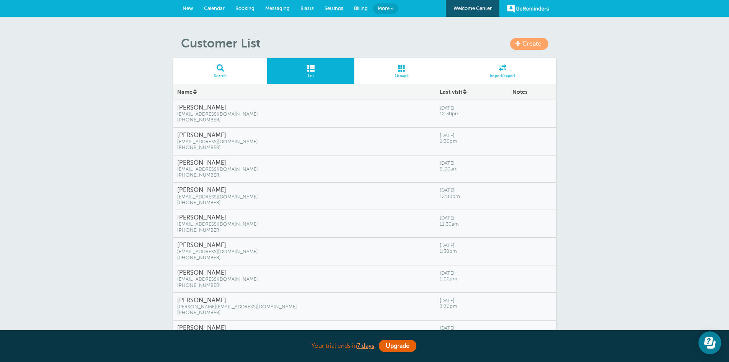
click at [266, 252] on span "[EMAIL_ADDRESS][DOMAIN_NAME]" at bounding box center [304, 252] width 255 height 6
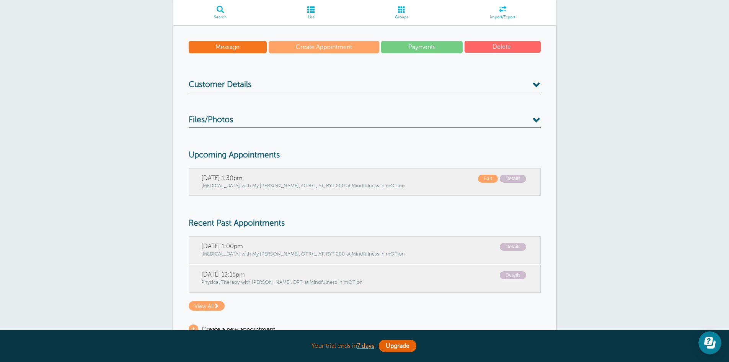
scroll to position [61, 0]
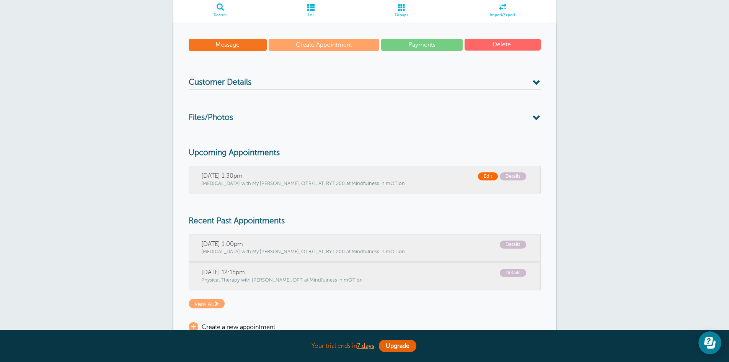
click at [490, 178] on span "Edit" at bounding box center [488, 176] width 20 height 8
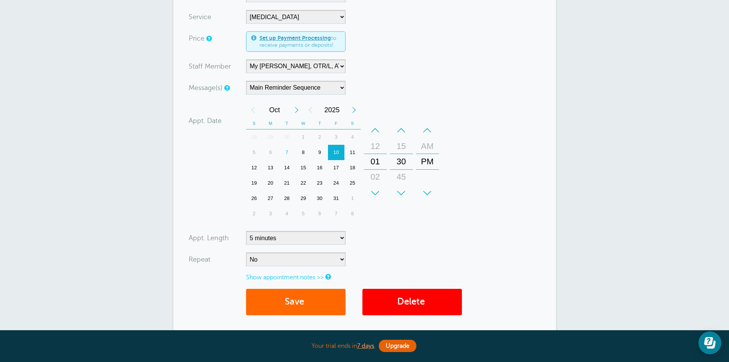
scroll to position [174, 0]
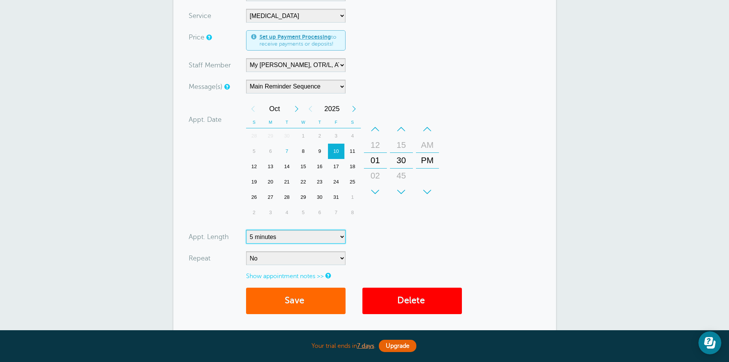
click at [340, 238] on select "5 minutes 10 minutes 15 minutes 20 minutes 25 minutes 30 minutes 35 minutes 40 …" at bounding box center [295, 237] width 99 height 14
select select "45"
click at [246, 230] on select "5 minutes 10 minutes 15 minutes 20 minutes 25 minutes 30 minutes 35 minutes 40 …" at bounding box center [295, 237] width 99 height 14
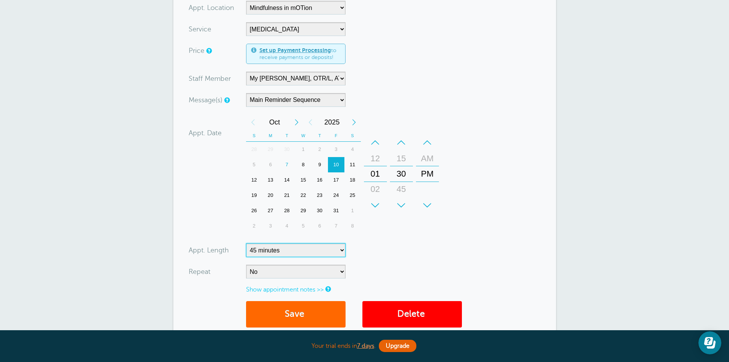
scroll to position [170, 0]
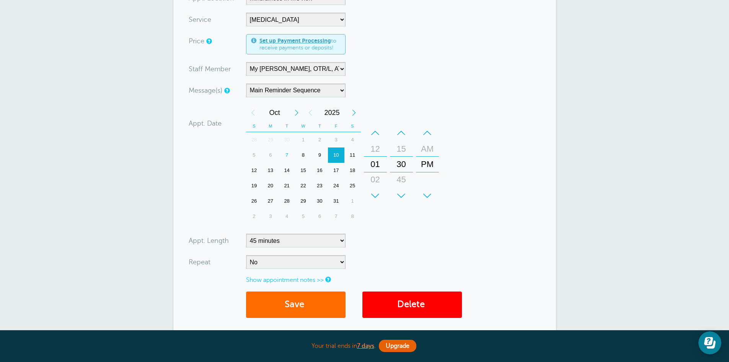
click at [299, 305] on button "Save" at bounding box center [295, 304] width 99 height 26
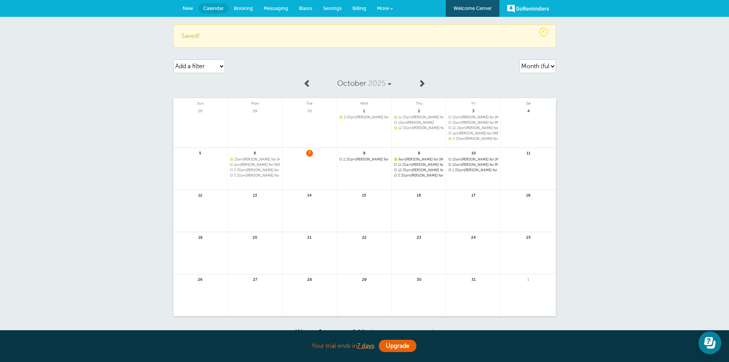
click at [394, 7] on link "More" at bounding box center [384, 8] width 27 height 17
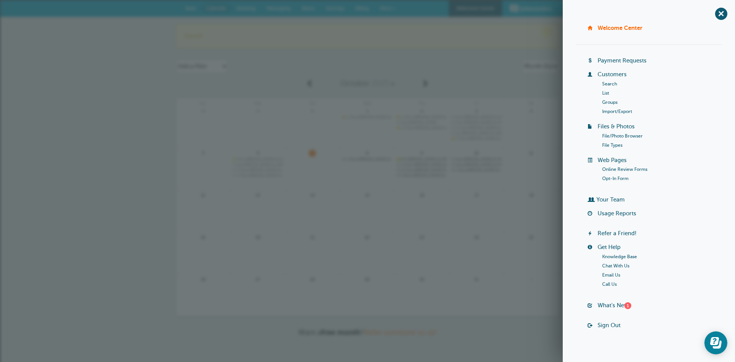
click at [603, 94] on link "List" at bounding box center [605, 92] width 7 height 5
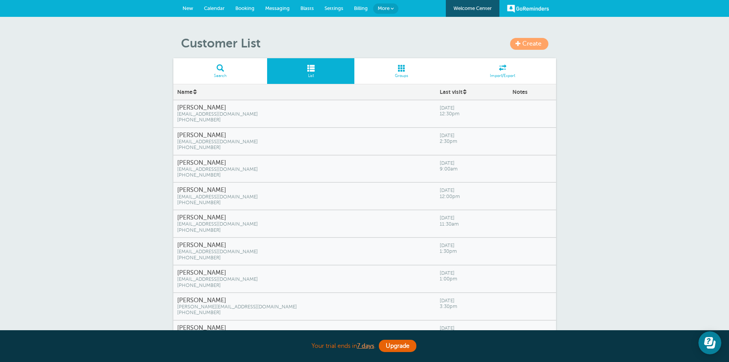
click at [301, 260] on span "[PHONE_NUMBER]" at bounding box center [304, 258] width 255 height 6
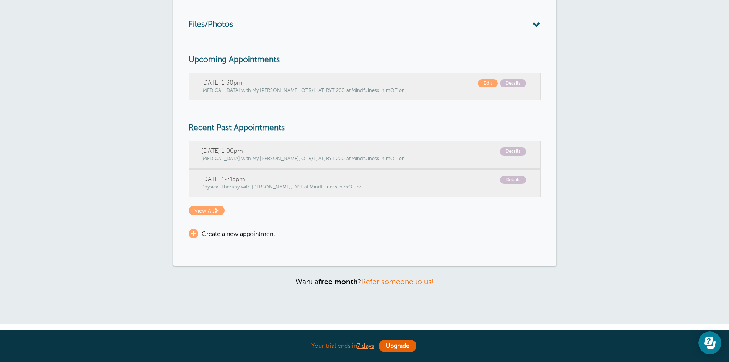
scroll to position [157, 0]
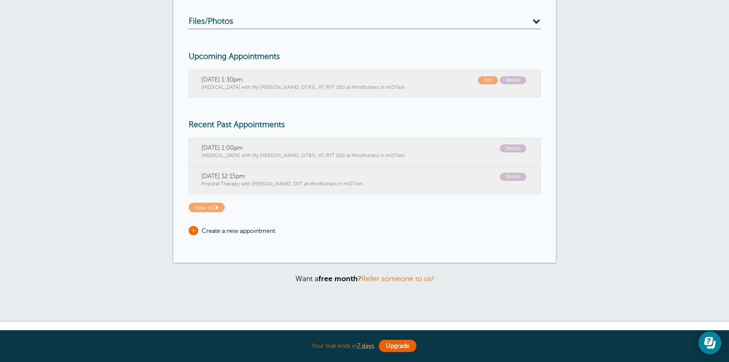
click at [191, 231] on span "+" at bounding box center [194, 230] width 10 height 9
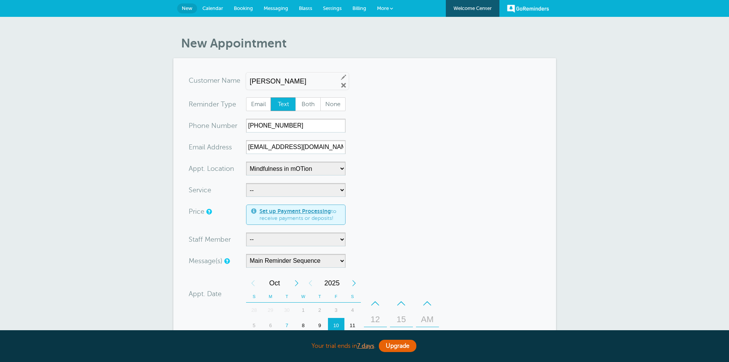
select select "25351"
click at [340, 195] on select "-- [MEDICAL_DATA] Physical Therapy Speech Therapy" at bounding box center [295, 190] width 99 height 14
select select "28344"
click at [246, 183] on select "-- [MEDICAL_DATA] Physical Therapy Speech Therapy" at bounding box center [295, 190] width 99 height 14
select select "5"
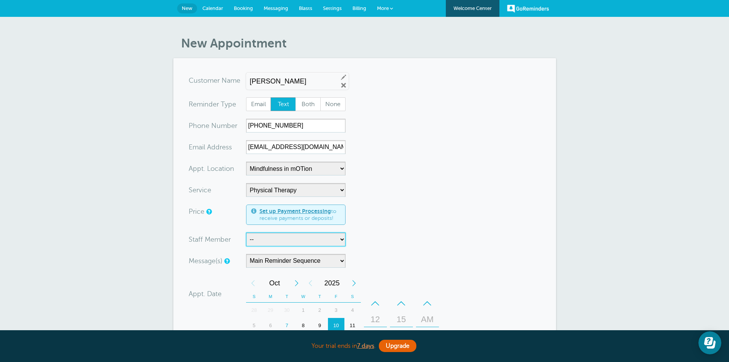
click at [336, 240] on select "-- Carly Kemmerer, M.S., SLP Danielle Delorenzo, OTD, OTR/L, RYT 200 Kaitlyn Wo…" at bounding box center [295, 239] width 99 height 14
select select "21661"
click at [246, 232] on select "-- Carly Kemmerer, M.S., SLP Danielle Delorenzo, OTD, OTR/L, RYT 200 Kaitlyn Wo…" at bounding box center [295, 239] width 99 height 14
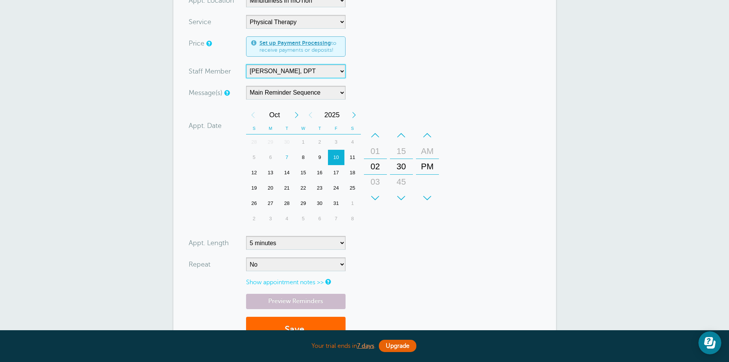
scroll to position [170, 0]
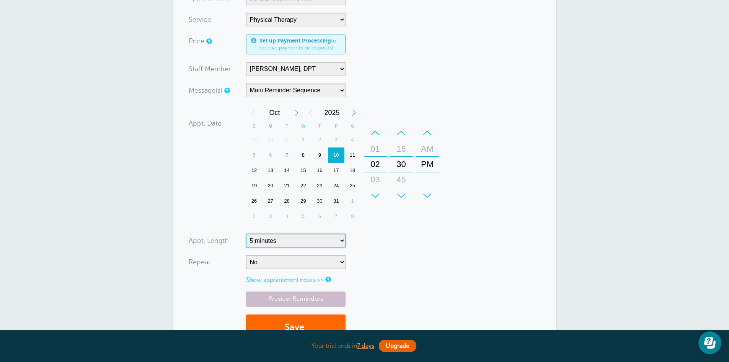
click at [342, 243] on select "5 minutes 10 minutes 15 minutes 20 minutes 25 minutes 30 minutes 35 minutes 40 …" at bounding box center [295, 240] width 99 height 14
select select "60"
click at [246, 233] on select "5 minutes 10 minutes 15 minutes 20 minutes 25 minutes 30 minutes 35 minutes 40 …" at bounding box center [295, 240] width 99 height 14
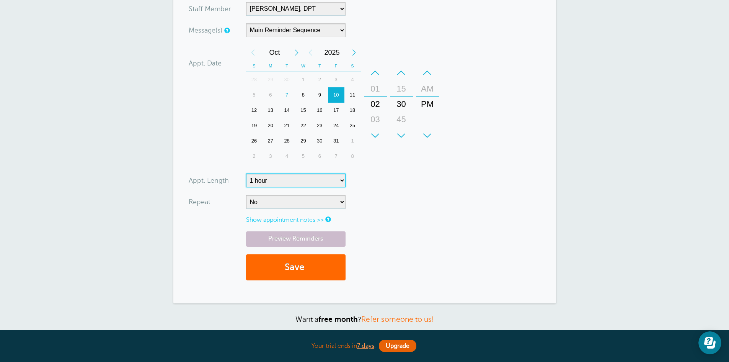
scroll to position [275, 0]
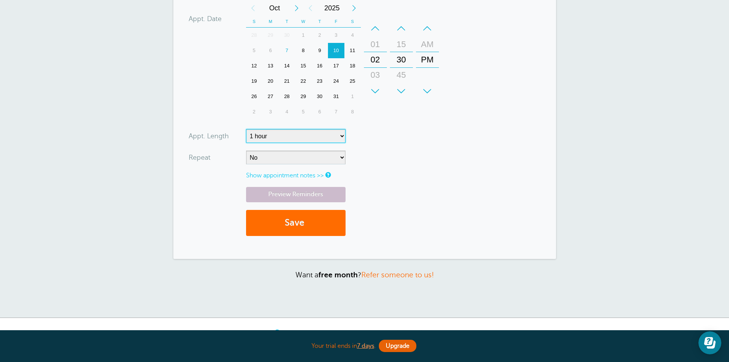
click at [326, 225] on button "Save" at bounding box center [295, 223] width 99 height 26
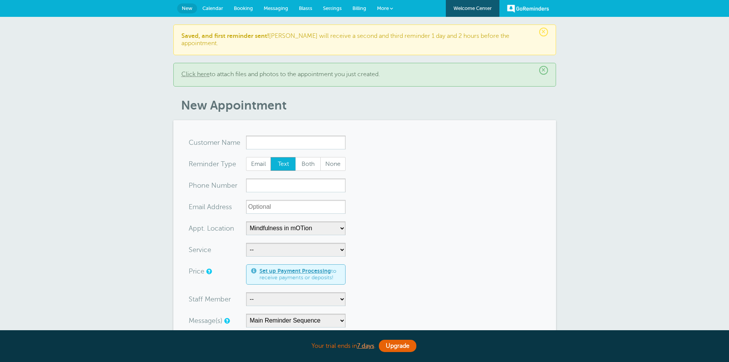
select select "25351"
click at [387, 7] on span "More" at bounding box center [383, 8] width 12 height 6
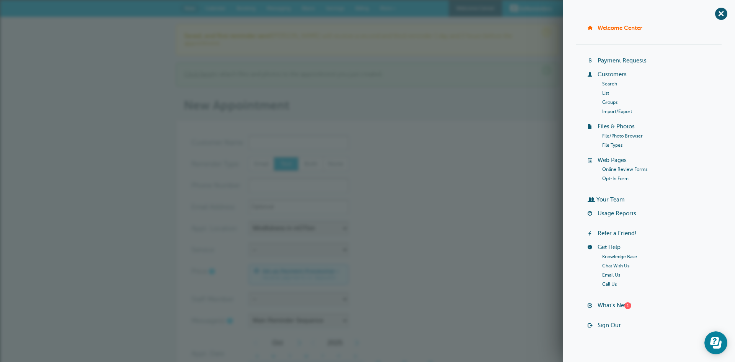
scroll to position [2, 0]
click at [604, 91] on link "List" at bounding box center [605, 90] width 7 height 5
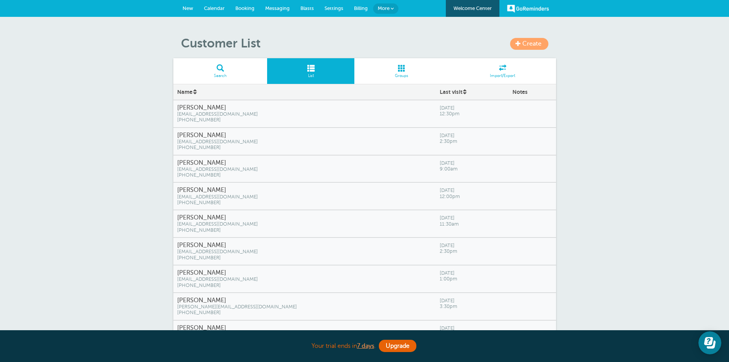
click at [224, 112] on span "[EMAIL_ADDRESS][DOMAIN_NAME]" at bounding box center [304, 114] width 255 height 6
click at [228, 143] on span "[EMAIL_ADDRESS][DOMAIN_NAME]" at bounding box center [304, 142] width 255 height 6
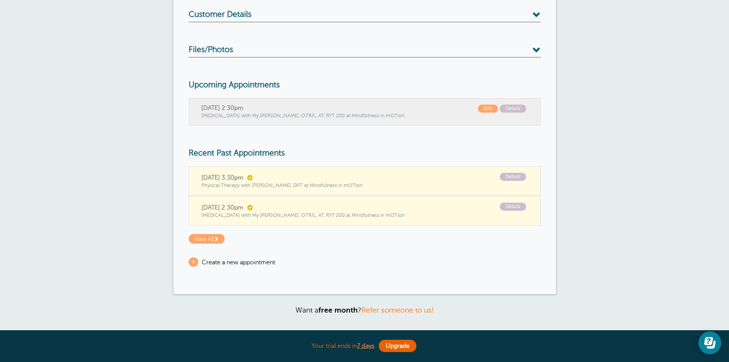
scroll to position [142, 0]
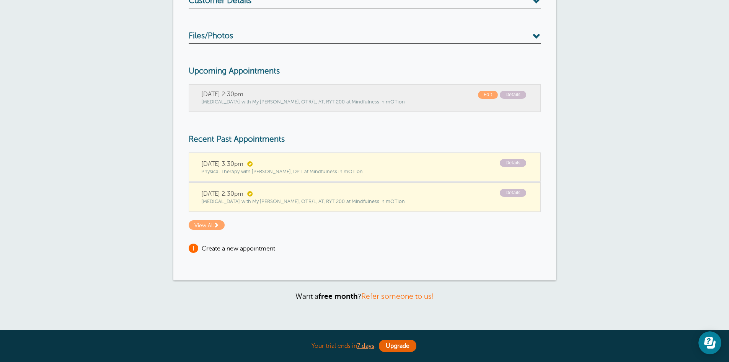
click at [194, 246] on span "+" at bounding box center [194, 247] width 10 height 9
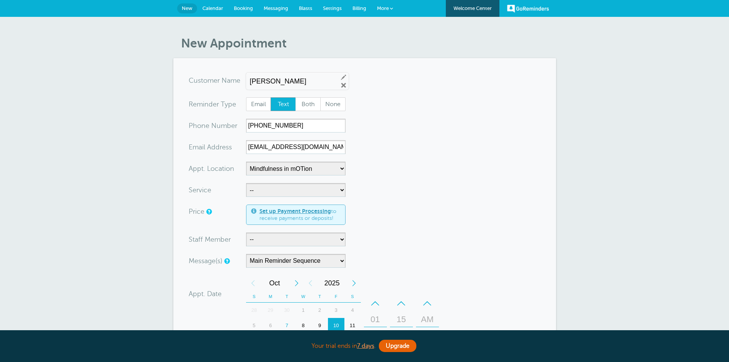
select select "25351"
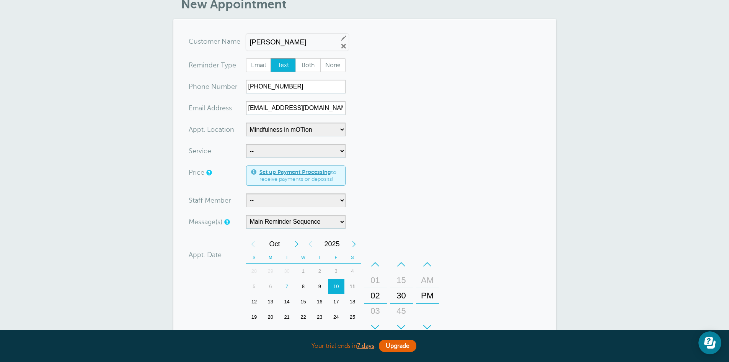
scroll to position [40, 0]
click at [344, 151] on select "-- Occupational Therapy Physical Therapy Speech Therapy" at bounding box center [295, 150] width 99 height 14
select select "28343"
click at [246, 143] on select "-- Occupational Therapy Physical Therapy Speech Therapy" at bounding box center [295, 150] width 99 height 14
select select "5"
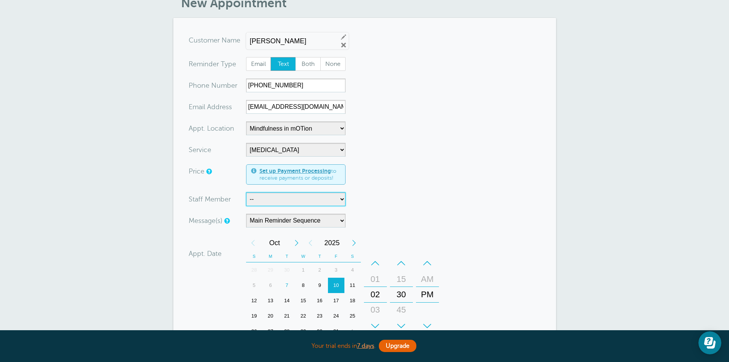
click at [340, 196] on select "-- Carly Kemmerer, M.S., SLP Danielle Delorenzo, OTD, OTR/L, RYT 200 Kaitlyn Wo…" at bounding box center [295, 199] width 99 height 14
select select "21660"
click at [246, 192] on select "-- Carly Kemmerer, M.S., SLP Danielle Delorenzo, OTD, OTR/L, RYT 200 Kaitlyn Wo…" at bounding box center [295, 199] width 99 height 14
click at [337, 154] on select "-- Occupational Therapy Physical Therapy Speech Therapy" at bounding box center [295, 150] width 99 height 14
click at [246, 143] on select "-- Occupational Therapy Physical Therapy Speech Therapy" at bounding box center [295, 150] width 99 height 14
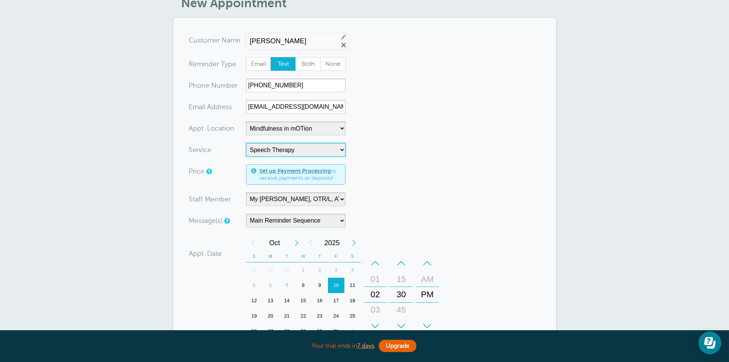
click at [338, 147] on select "-- Occupational Therapy Physical Therapy Speech Therapy" at bounding box center [295, 150] width 99 height 14
select select "28344"
click at [246, 143] on select "-- Occupational Therapy Physical Therapy Speech Therapy" at bounding box center [295, 150] width 99 height 14
click at [339, 197] on select "-- Carly Kemmerer, M.S., SLP Danielle Delorenzo, OTD, OTR/L, RYT 200 Kaitlyn Wo…" at bounding box center [295, 199] width 99 height 14
select select "21661"
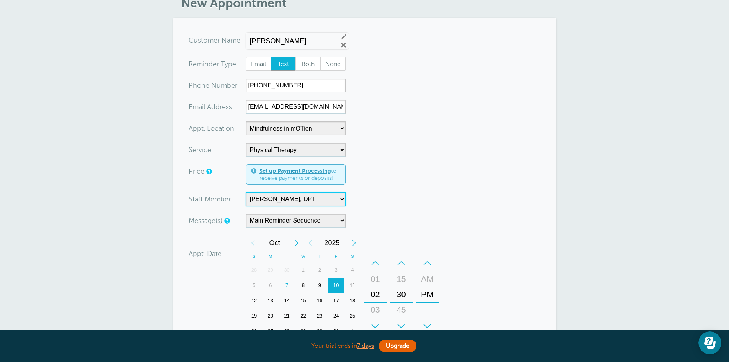
click at [246, 192] on select "-- Carly Kemmerer, M.S., SLP Danielle Delorenzo, OTD, OTR/L, RYT 200 Kaitlyn Wo…" at bounding box center [295, 199] width 99 height 14
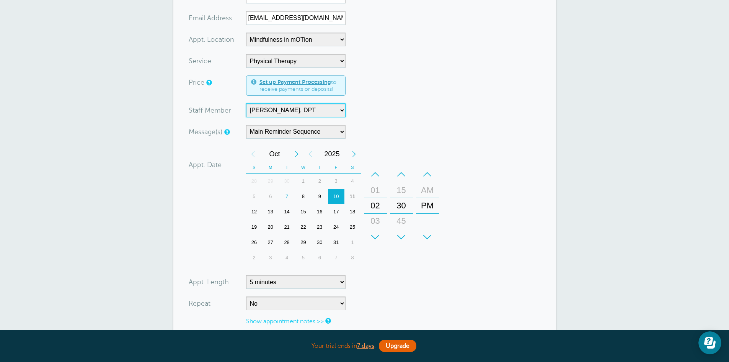
scroll to position [130, 0]
click at [341, 280] on select "5 minutes 10 minutes 15 minutes 20 minutes 25 minutes 30 minutes 35 minutes 40 …" at bounding box center [295, 281] width 99 height 14
select select "60"
click at [246, 274] on select "5 minutes 10 minutes 15 minutes 20 minutes 25 minutes 30 minutes 35 minutes 40 …" at bounding box center [295, 281] width 99 height 14
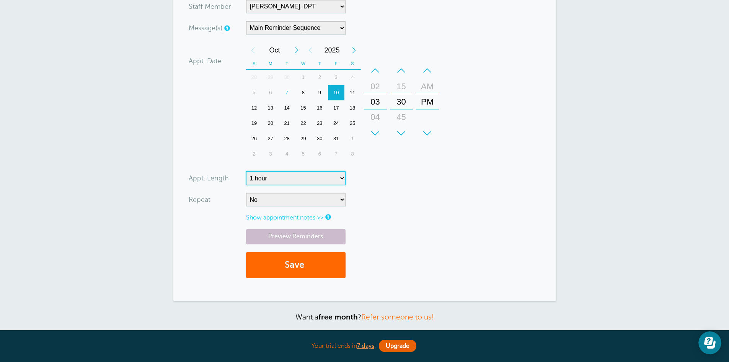
scroll to position [246, 0]
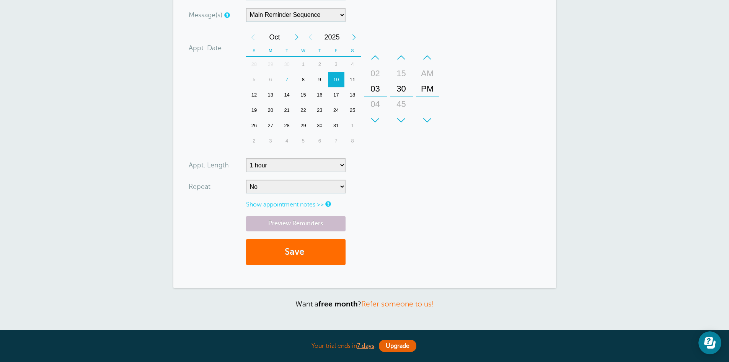
click at [324, 258] on button "Save" at bounding box center [295, 252] width 99 height 26
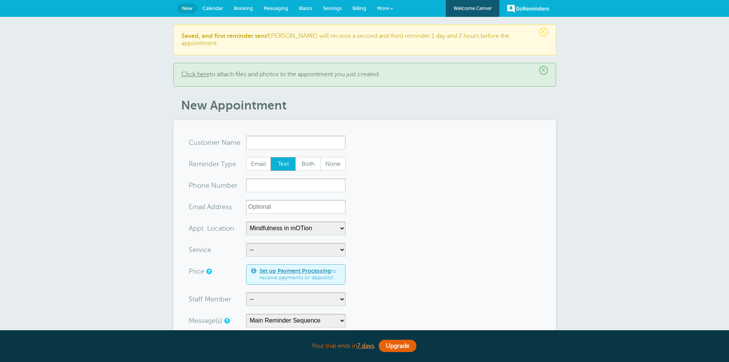
select select "25351"
